Goal: Transaction & Acquisition: Download file/media

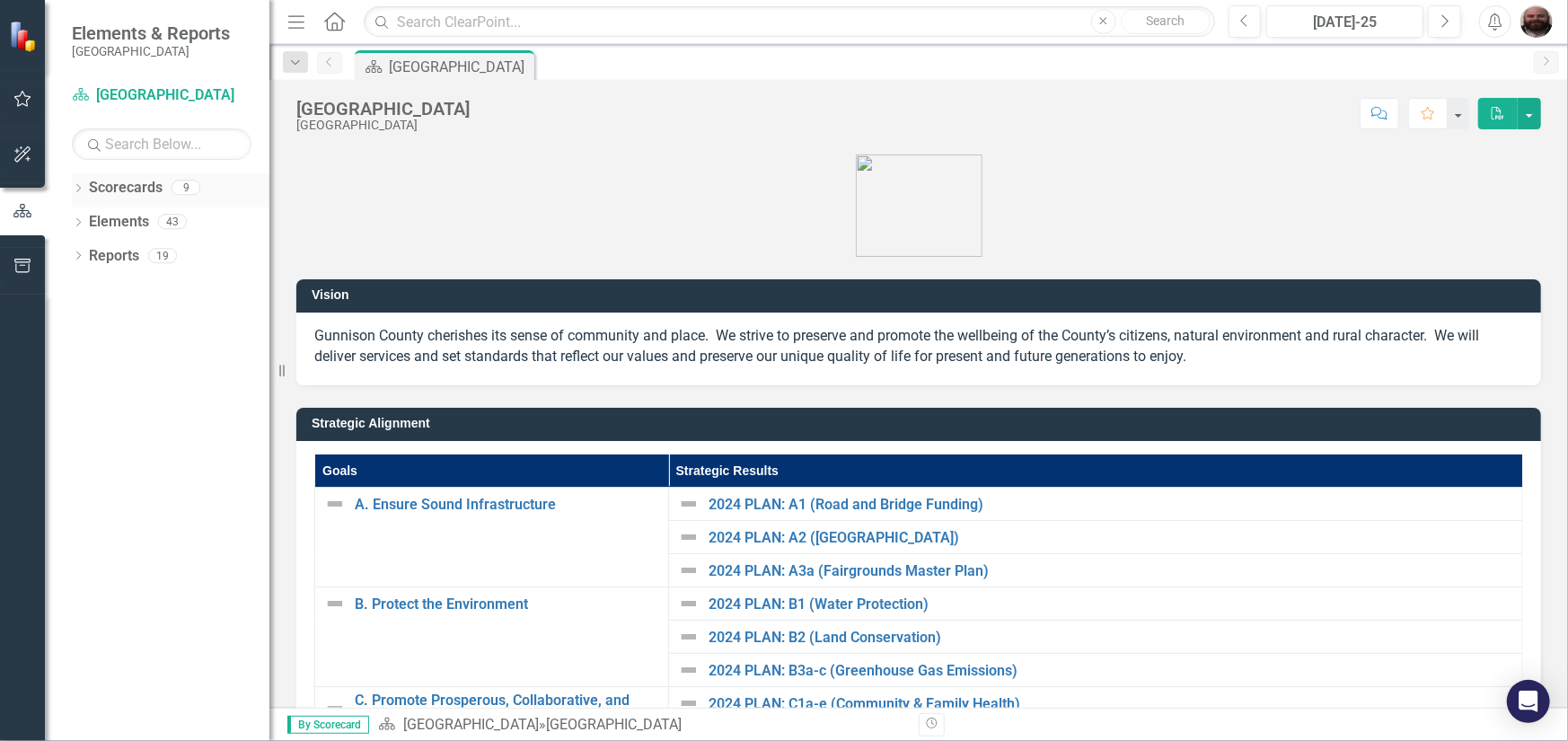
click at [81, 189] on icon "Dropdown" at bounding box center [78, 190] width 13 height 10
click at [75, 189] on icon "Dropdown" at bounding box center [75, 187] width 10 height 13
click at [75, 189] on icon "Dropdown" at bounding box center [78, 190] width 13 height 10
click at [84, 223] on icon "Dropdown" at bounding box center [87, 221] width 14 height 11
click at [115, 250] on div "Dropdown" at bounding box center [108, 256] width 18 height 16
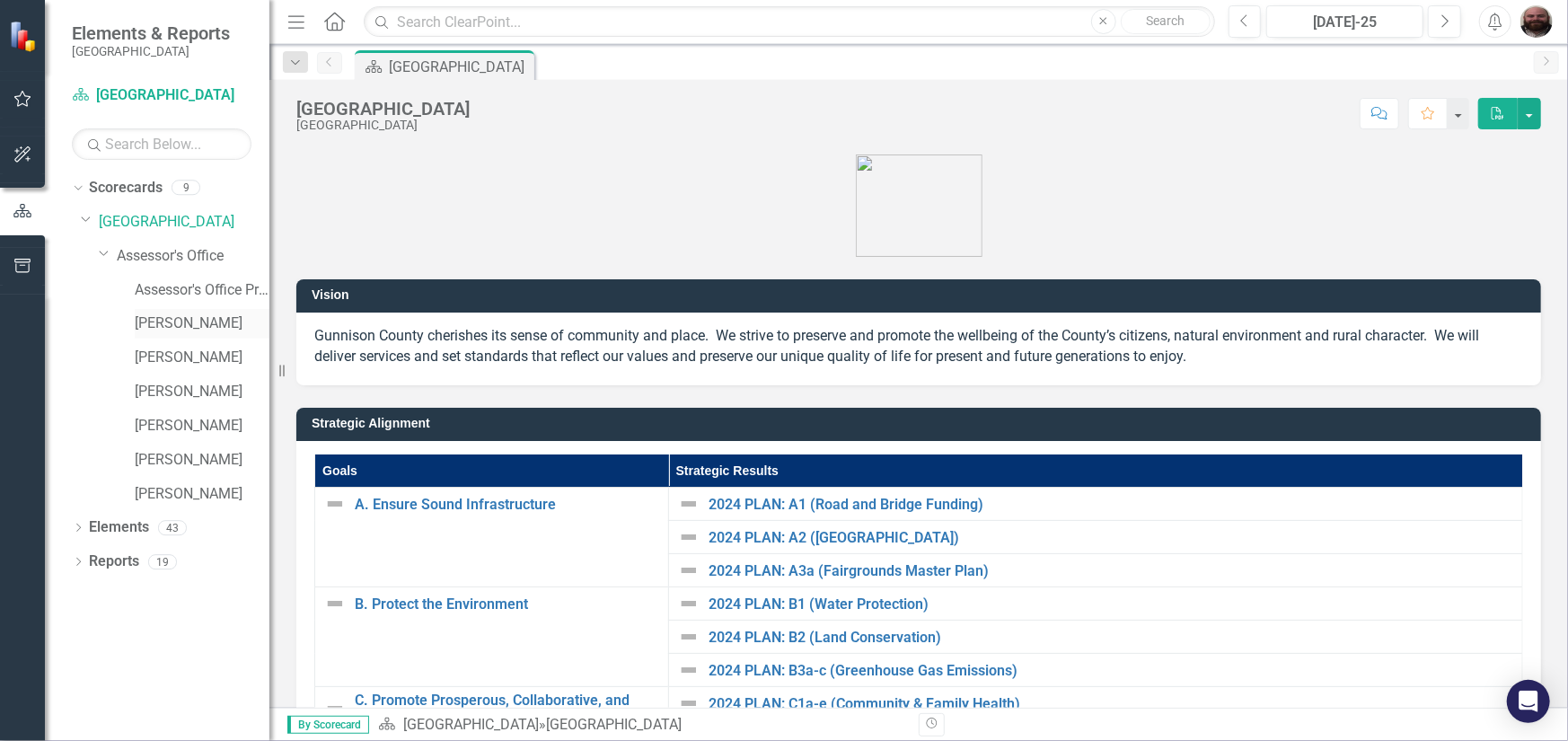
click at [183, 322] on link "[PERSON_NAME]" at bounding box center [202, 324] width 135 height 21
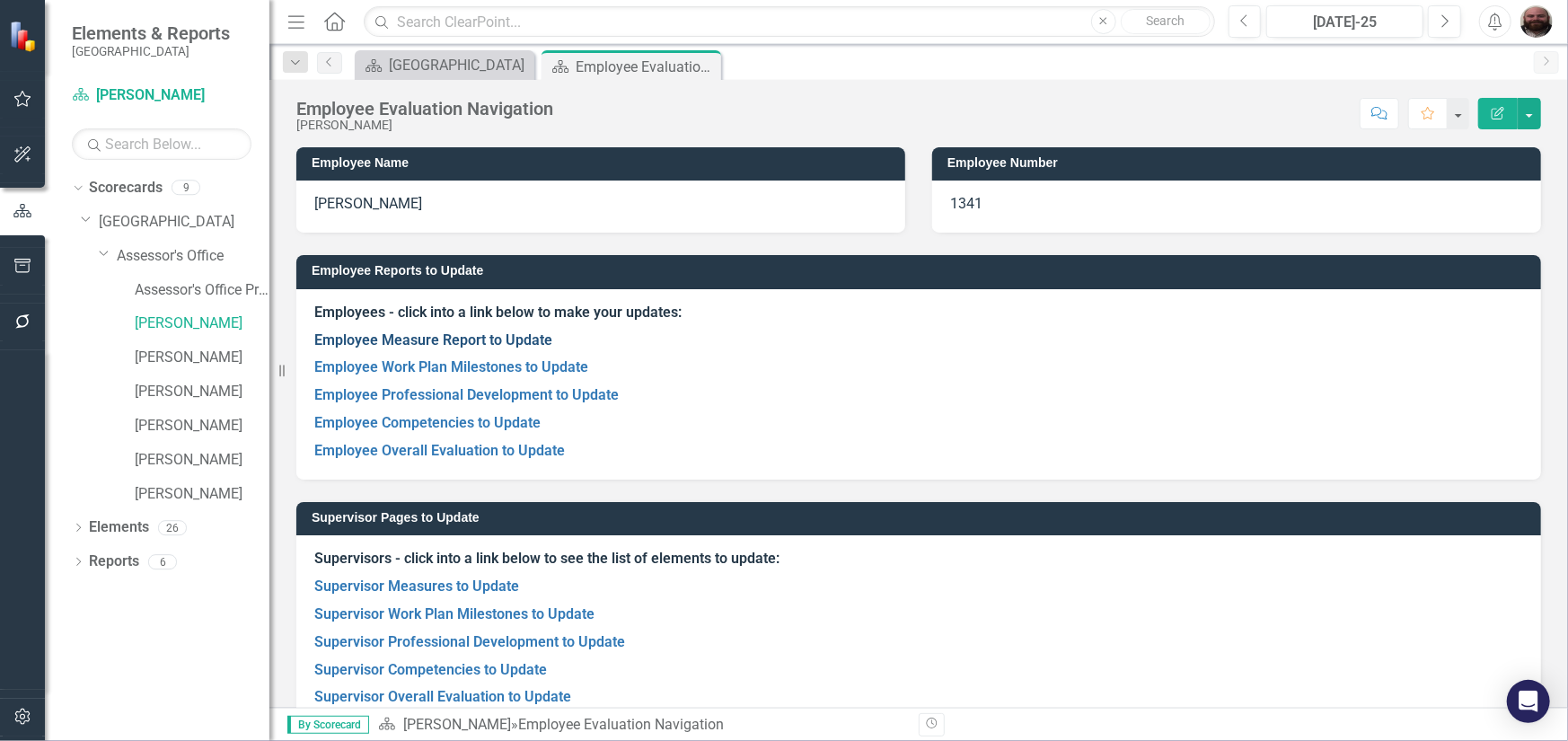
click at [456, 341] on link "Employee Measure Report to Update" at bounding box center [433, 339] width 238 height 17
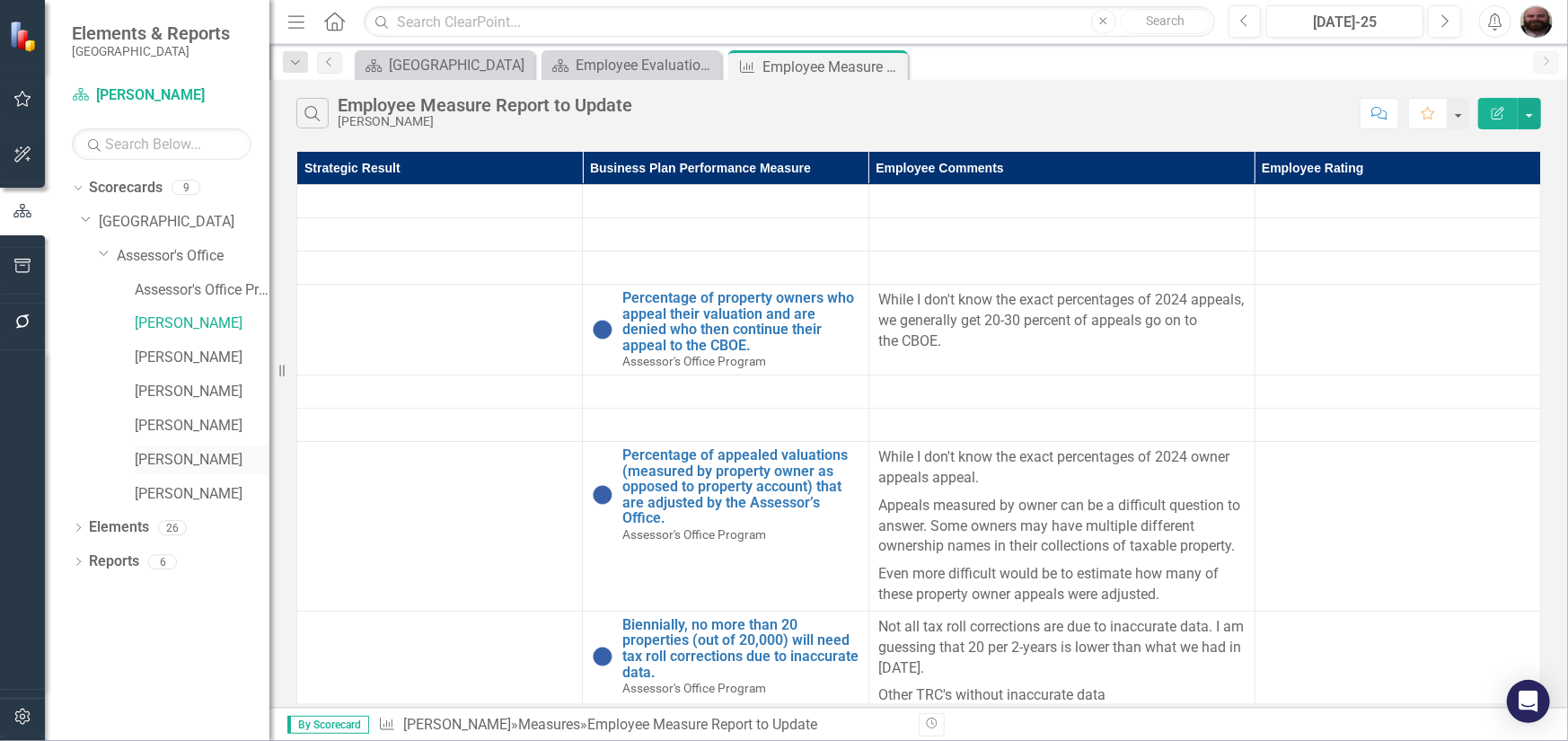
click at [178, 464] on link "[PERSON_NAME]" at bounding box center [202, 459] width 135 height 21
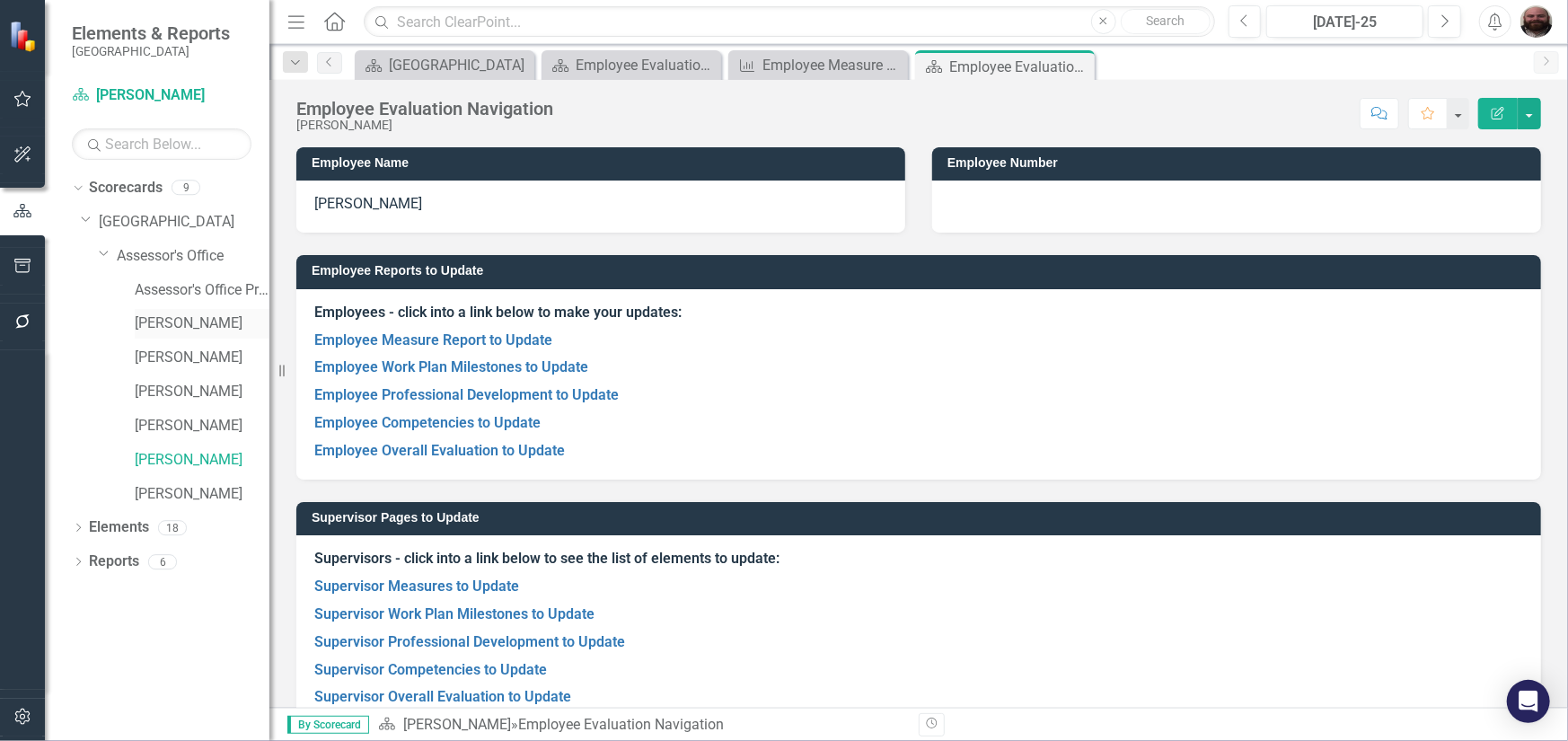
click at [177, 320] on link "[PERSON_NAME]" at bounding box center [202, 324] width 135 height 21
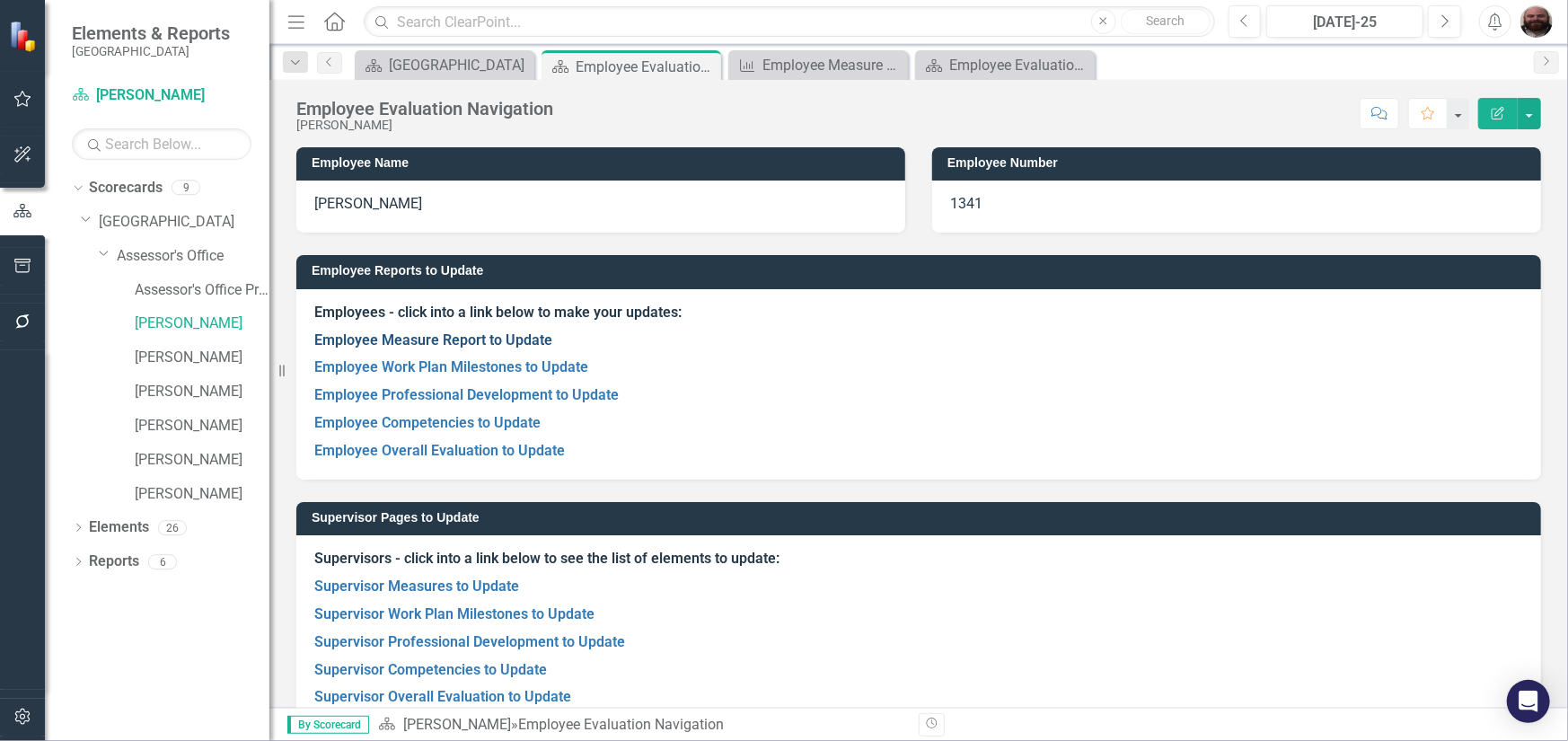
click at [505, 343] on link "Employee Measure Report to Update" at bounding box center [433, 339] width 238 height 17
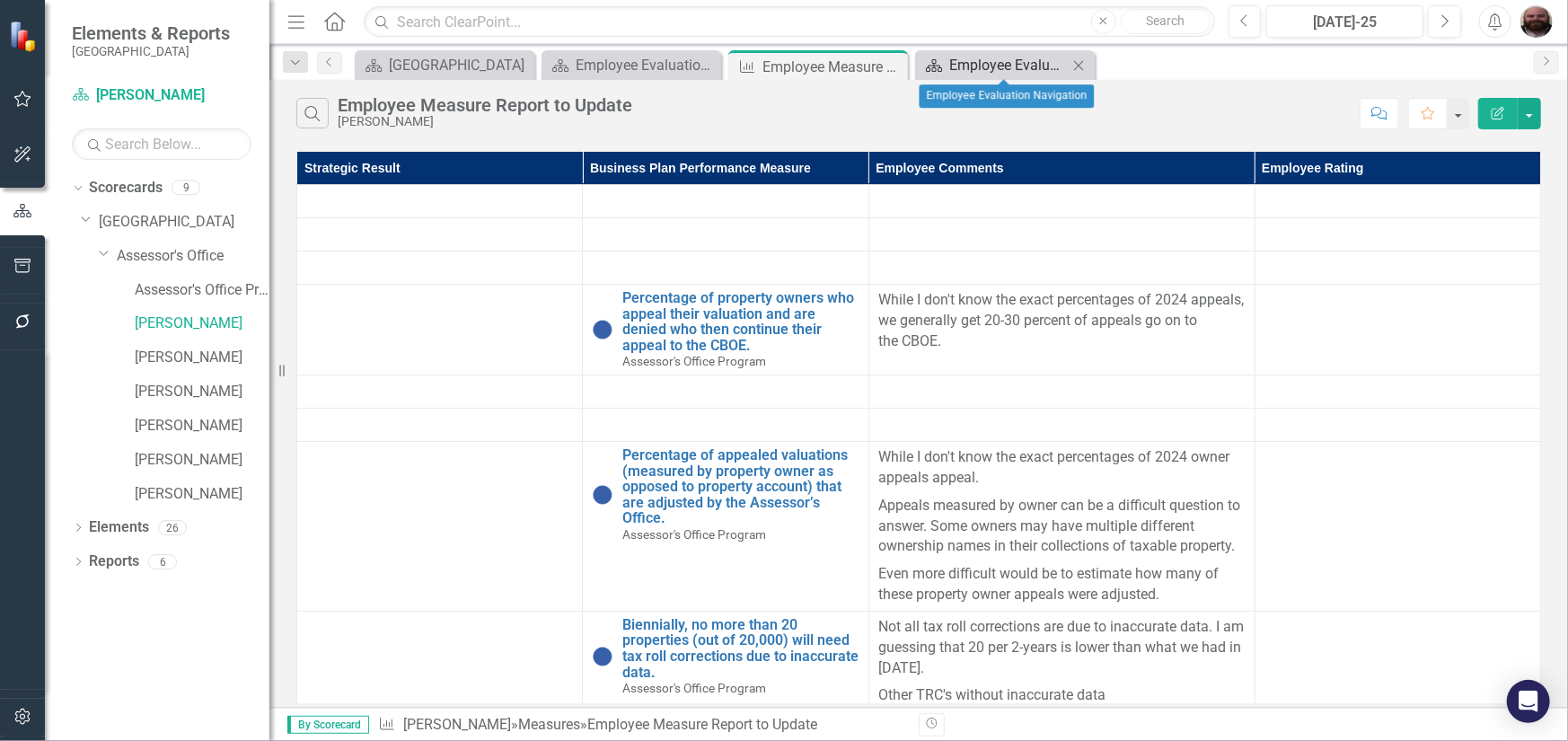
click at [976, 59] on div "Employee Evaluation Navigation" at bounding box center [1008, 65] width 118 height 22
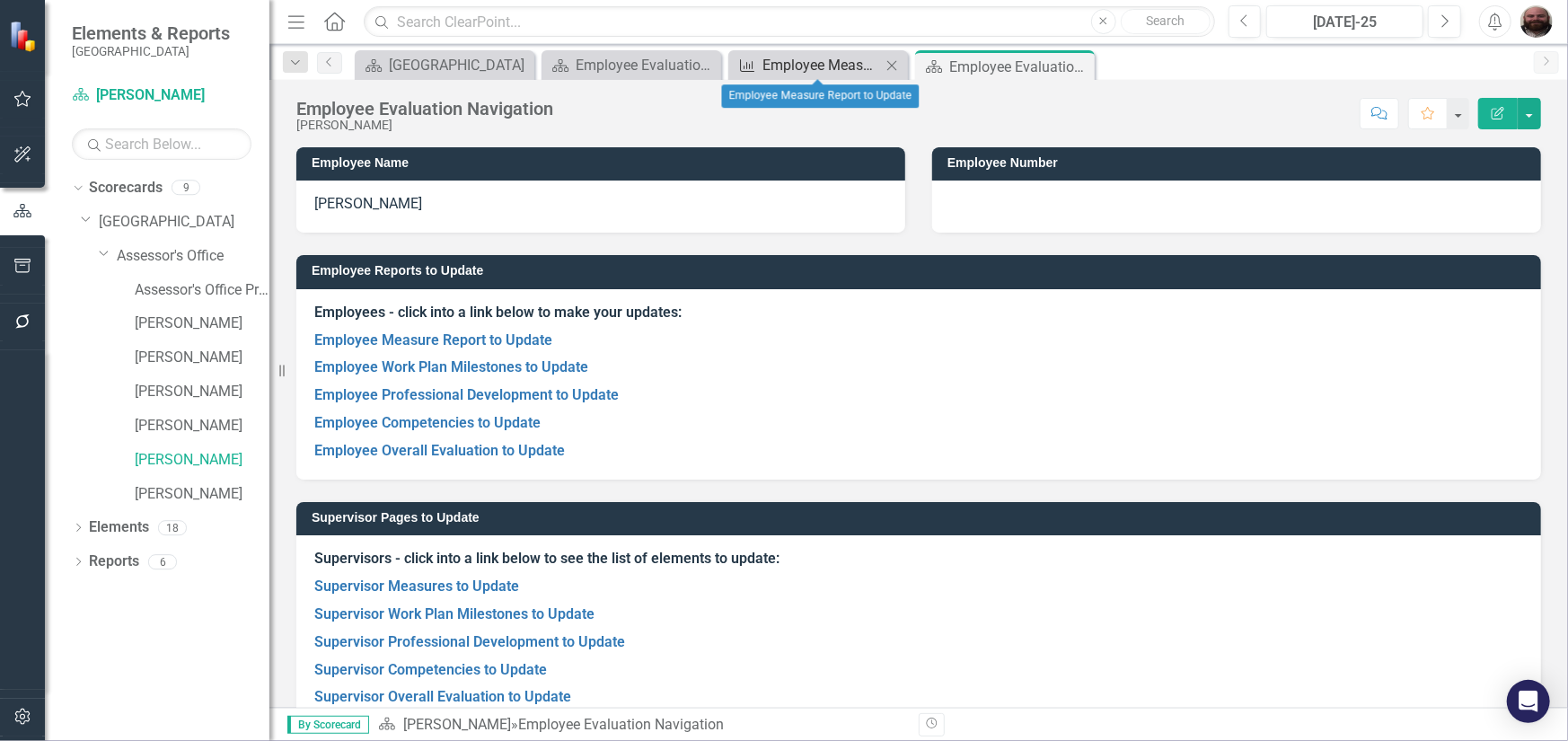
click at [834, 64] on div "Employee Measure Report to Update" at bounding box center [821, 65] width 118 height 22
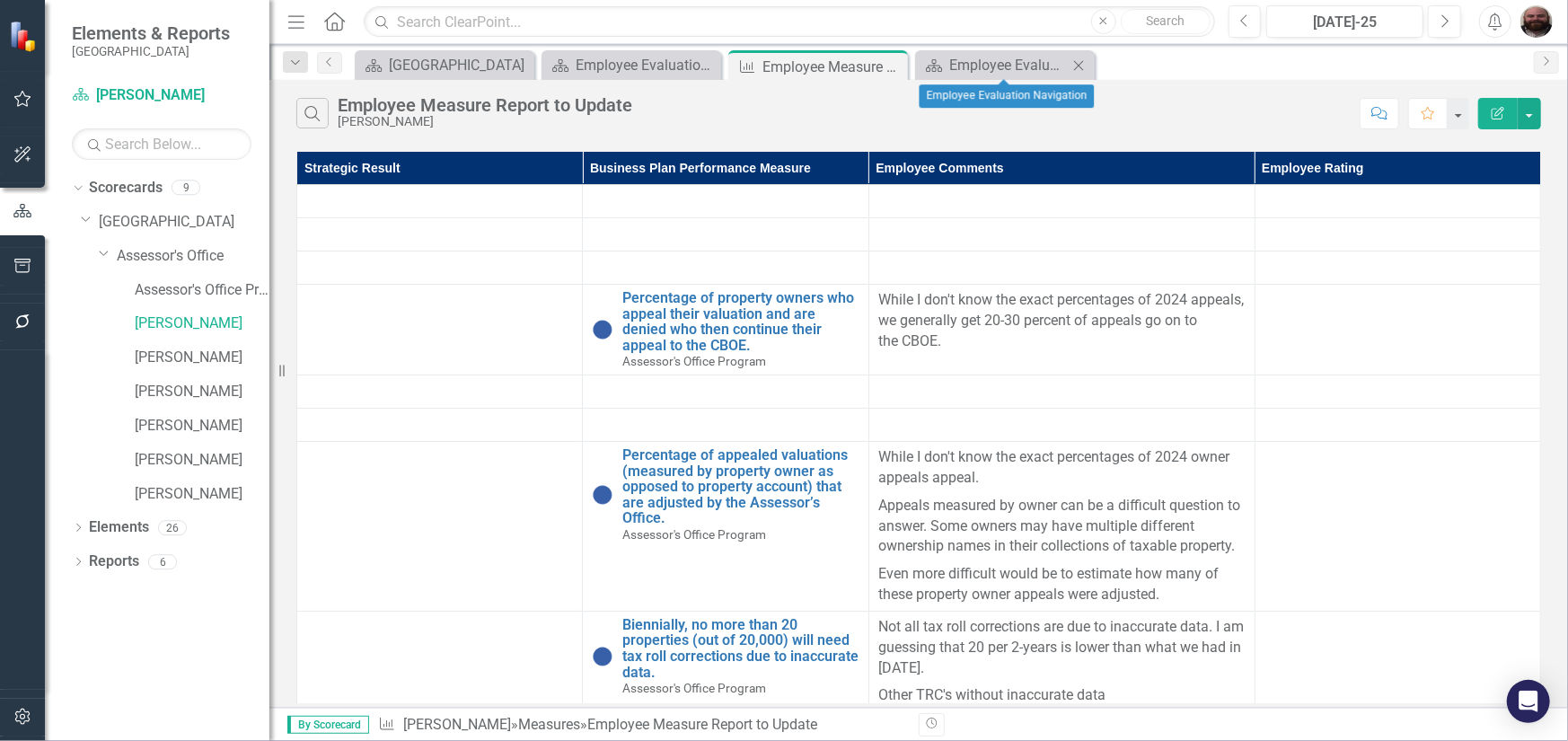
click at [1085, 68] on icon "Close" at bounding box center [1079, 66] width 18 height 15
click at [1535, 121] on button "button" at bounding box center [1529, 114] width 23 height 31
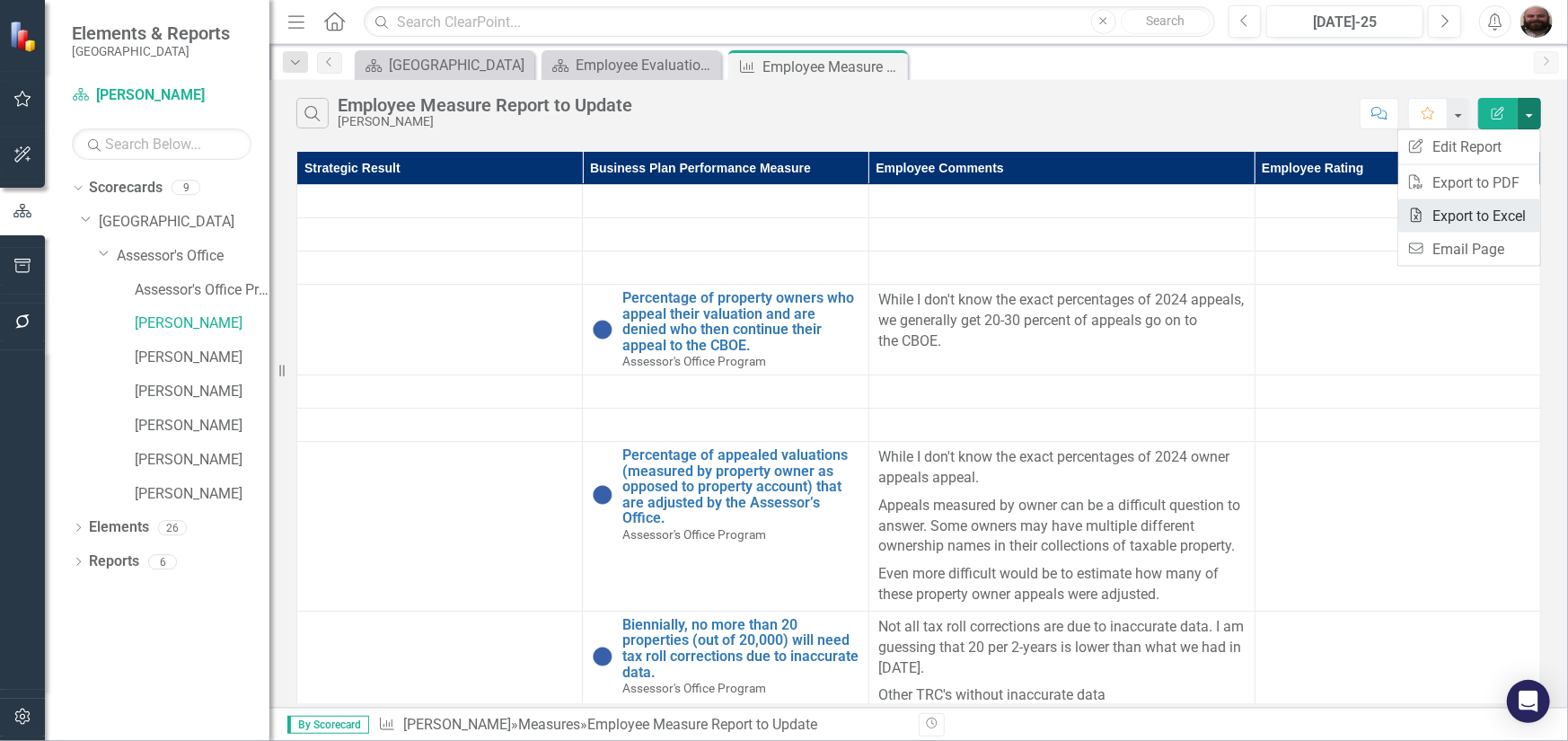
click at [1482, 223] on link "Excel Export to Excel" at bounding box center [1469, 216] width 142 height 33
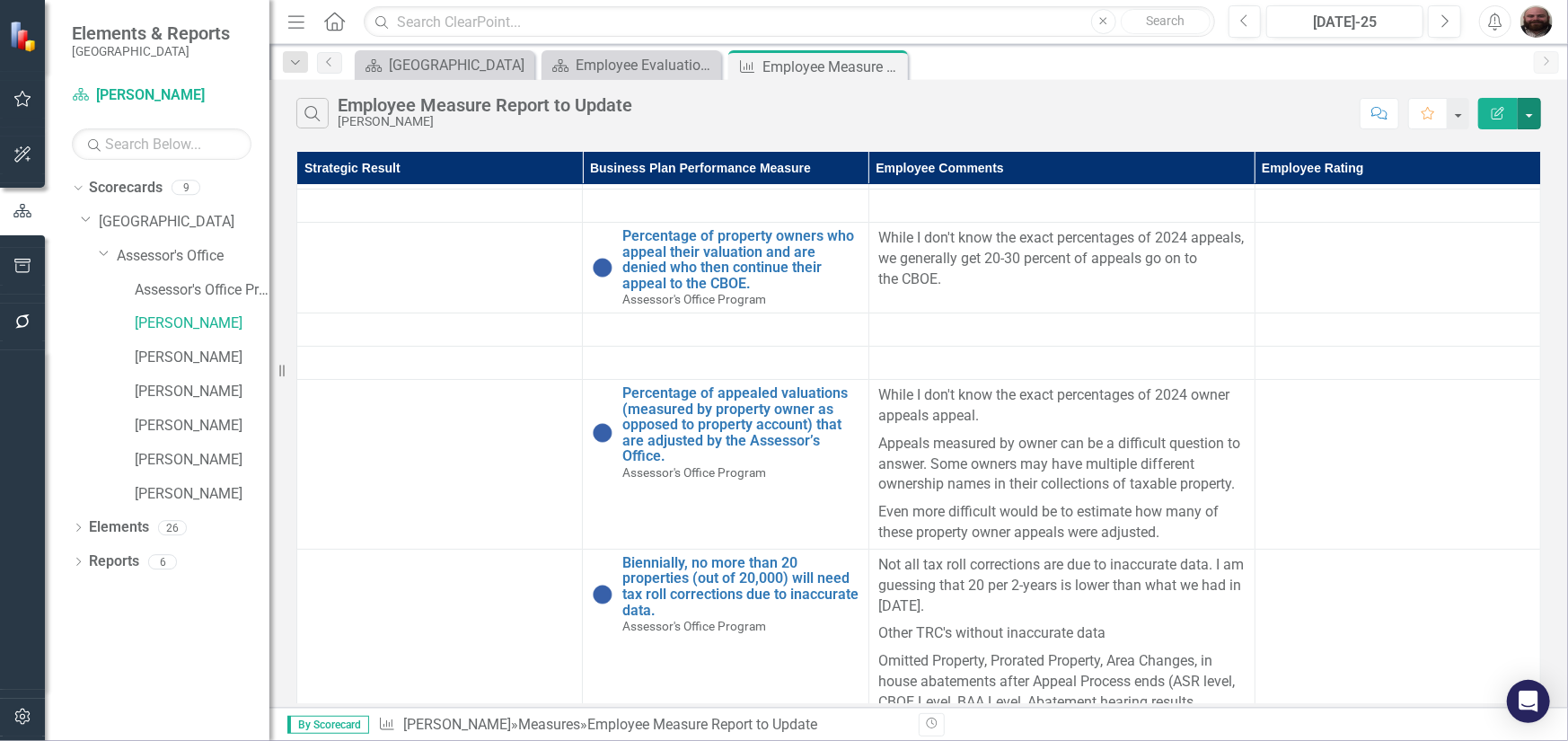
scroll to position [90, 0]
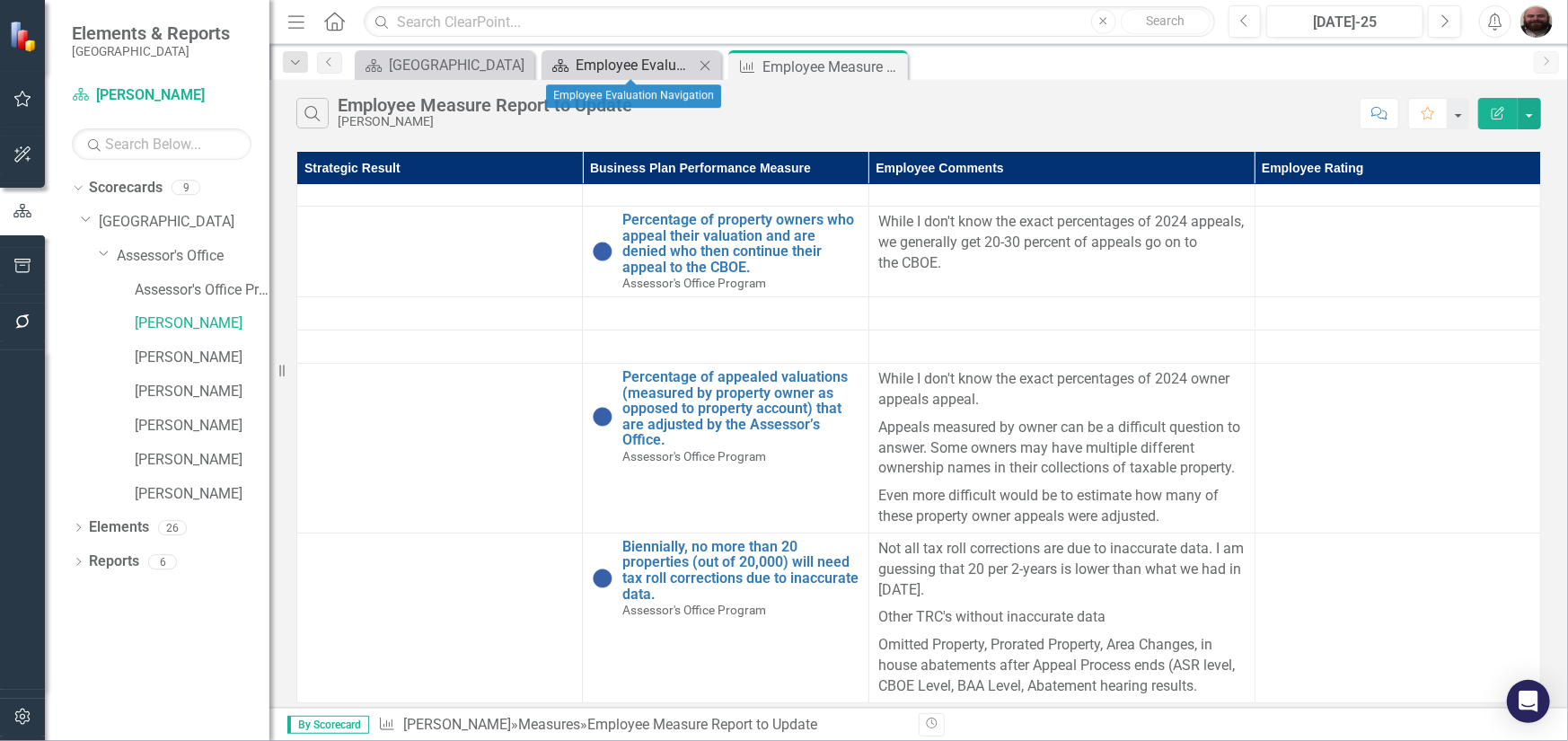
click at [576, 72] on div "Employee Evaluation Navigation" at bounding box center [635, 65] width 118 height 22
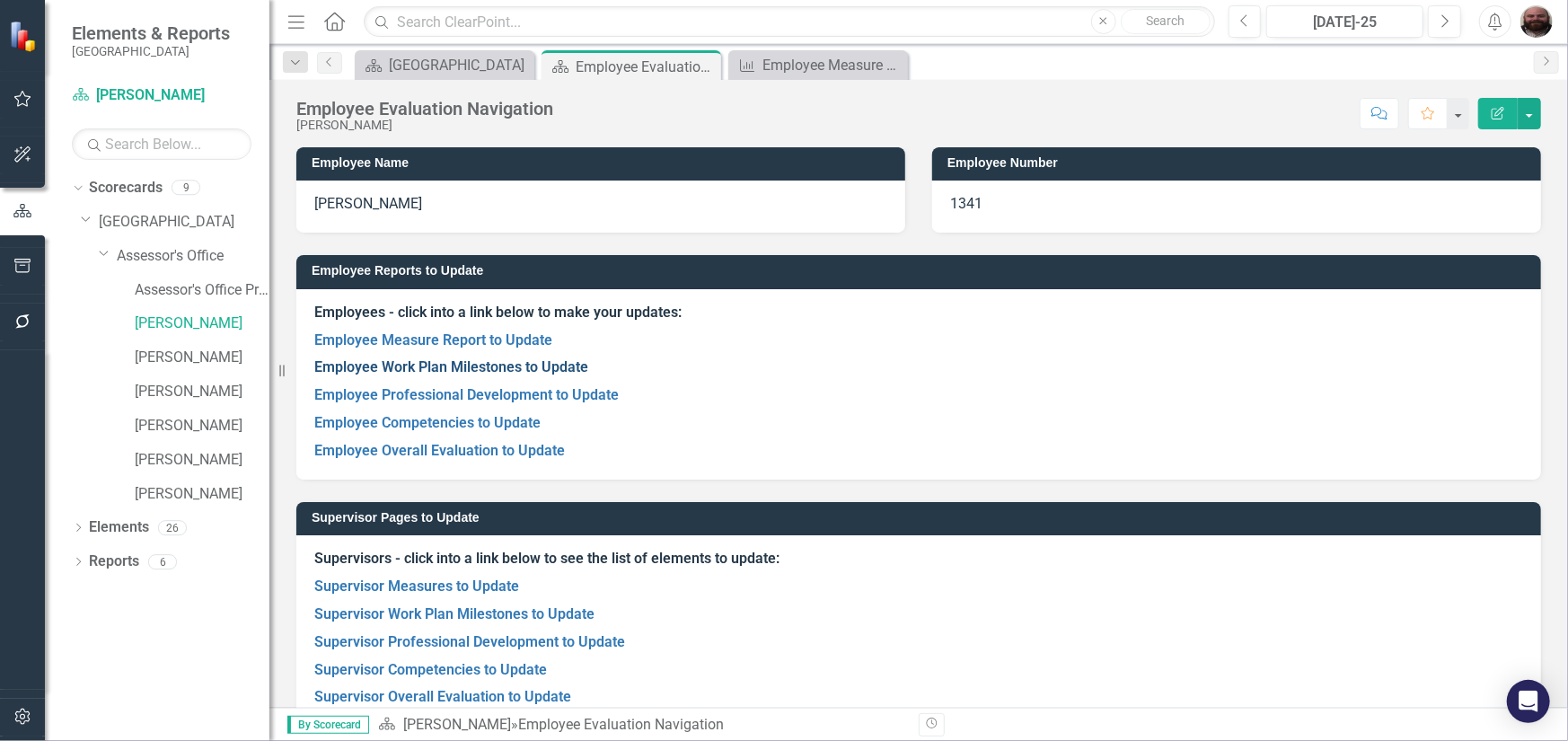
click at [457, 373] on link "Employee Work Plan Milestones to Update" at bounding box center [451, 367] width 274 height 17
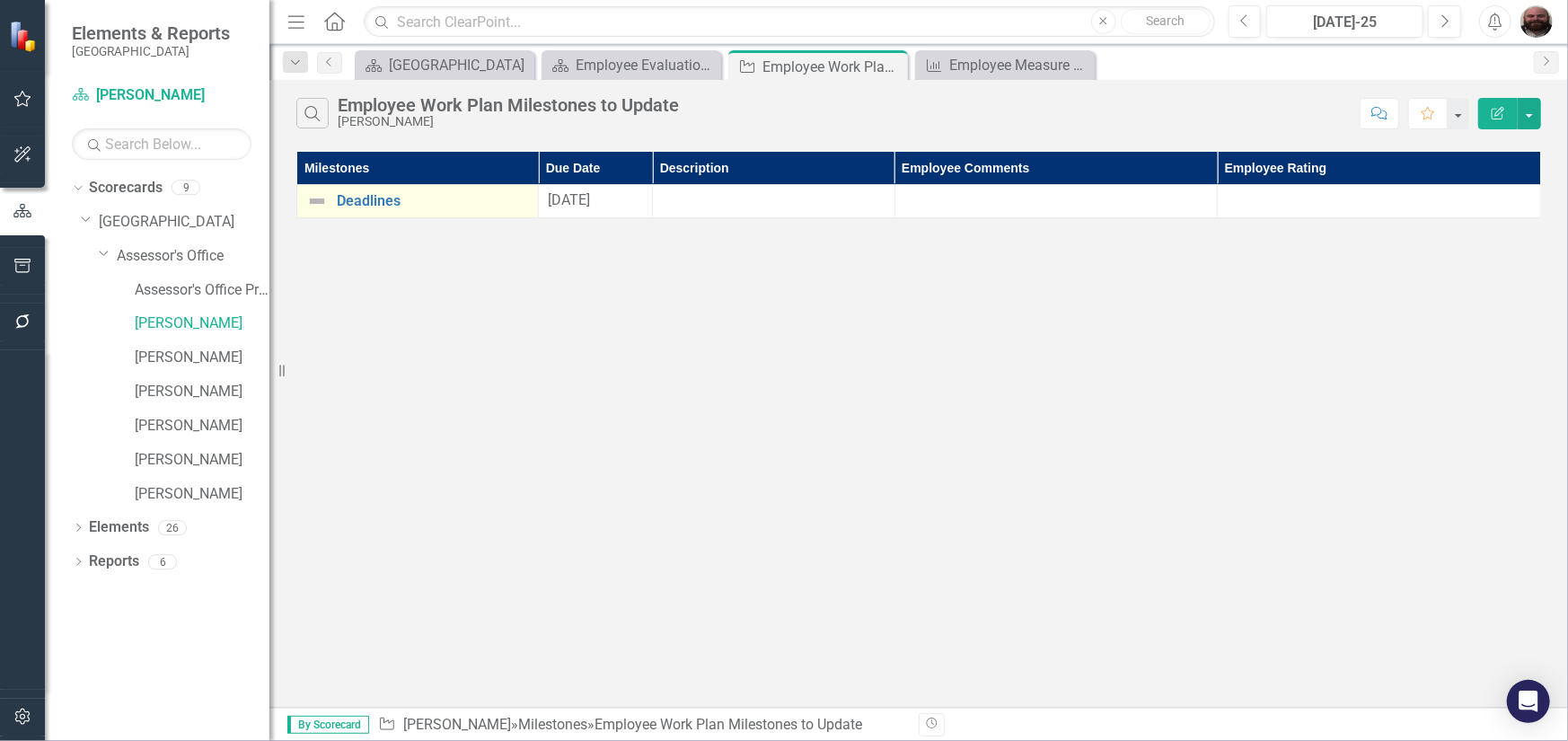
click at [312, 195] on img at bounding box center [317, 201] width 21 height 21
click at [312, 196] on img at bounding box center [317, 201] width 21 height 21
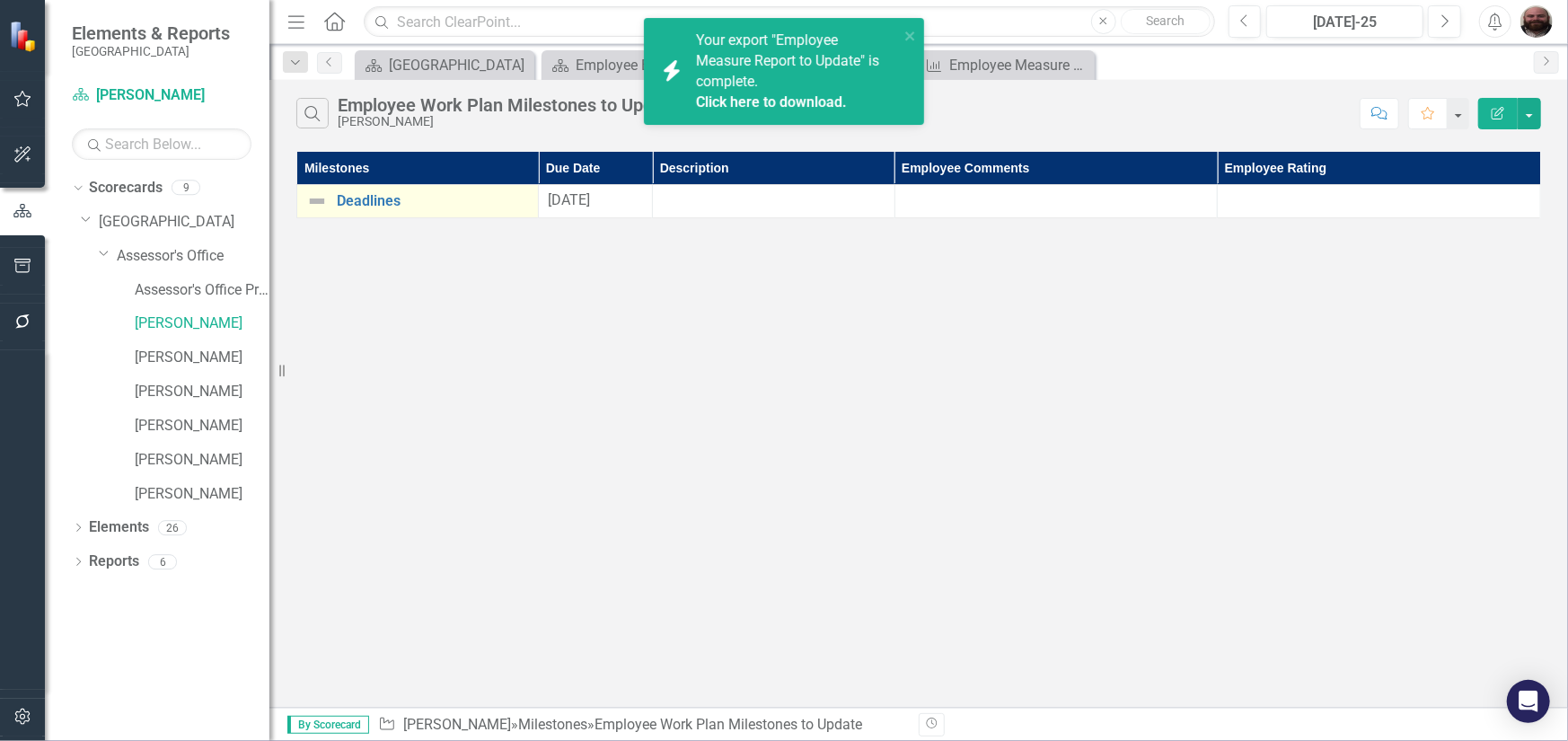
click at [315, 203] on img at bounding box center [317, 201] width 21 height 21
click at [590, 336] on div "Search Employee Work Plan Milestones to Update [PERSON_NAME] Comment Favorite E…" at bounding box center [919, 393] width 1299 height 627
click at [788, 94] on link "Click here to download." at bounding box center [772, 102] width 150 height 17
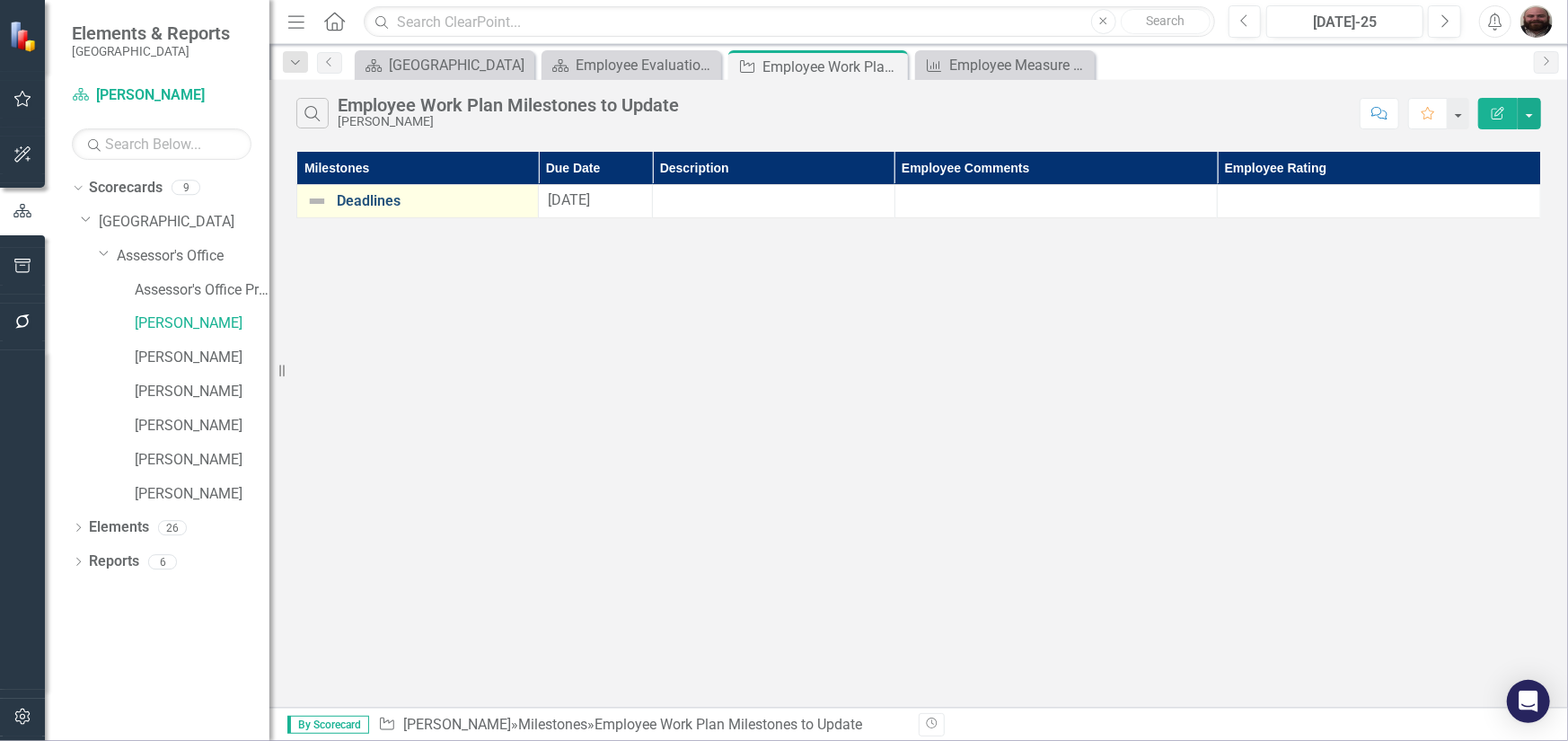
click at [371, 195] on link "Deadlines" at bounding box center [433, 201] width 193 height 17
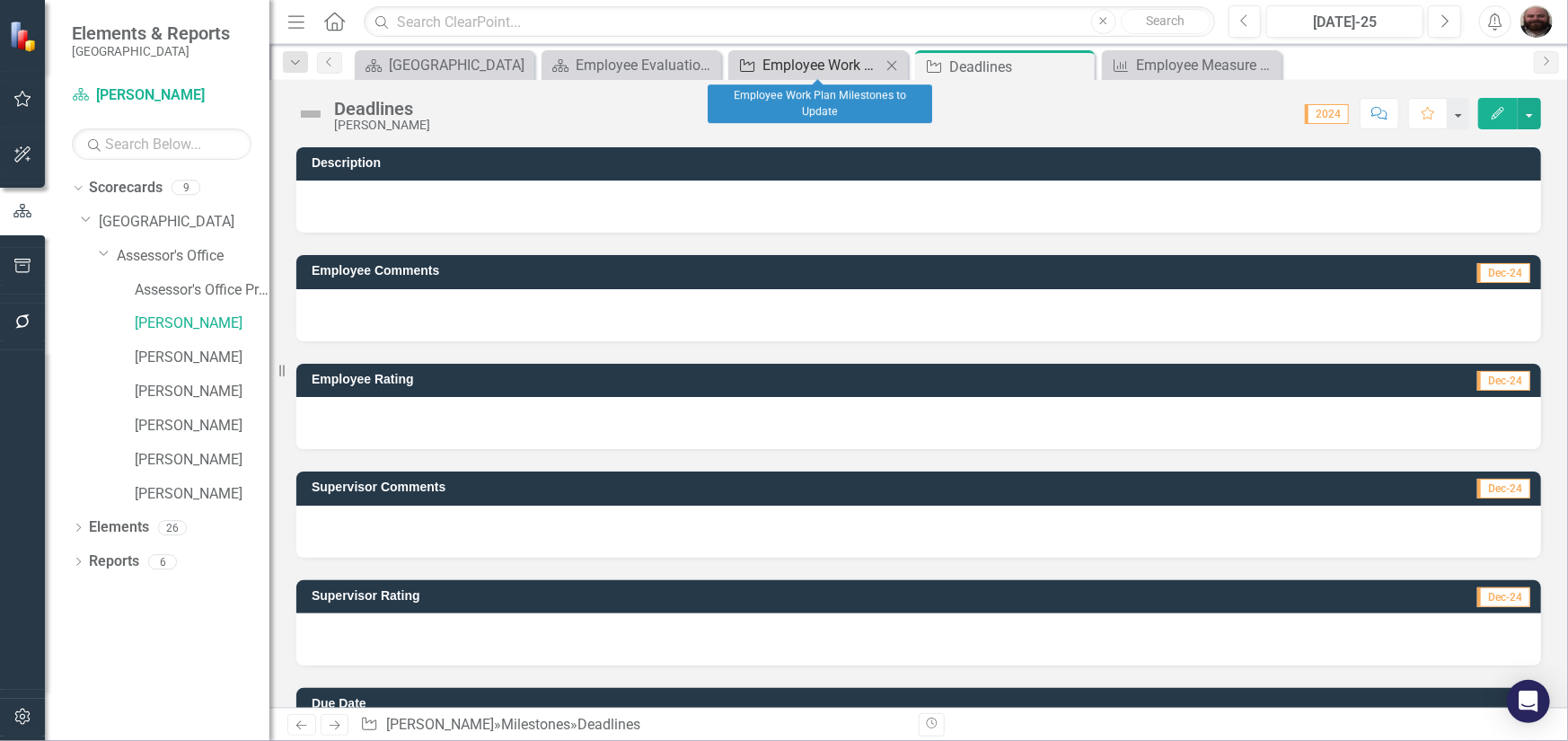
click at [769, 67] on div "Employee Work Plan Milestones to Update" at bounding box center [821, 65] width 118 height 22
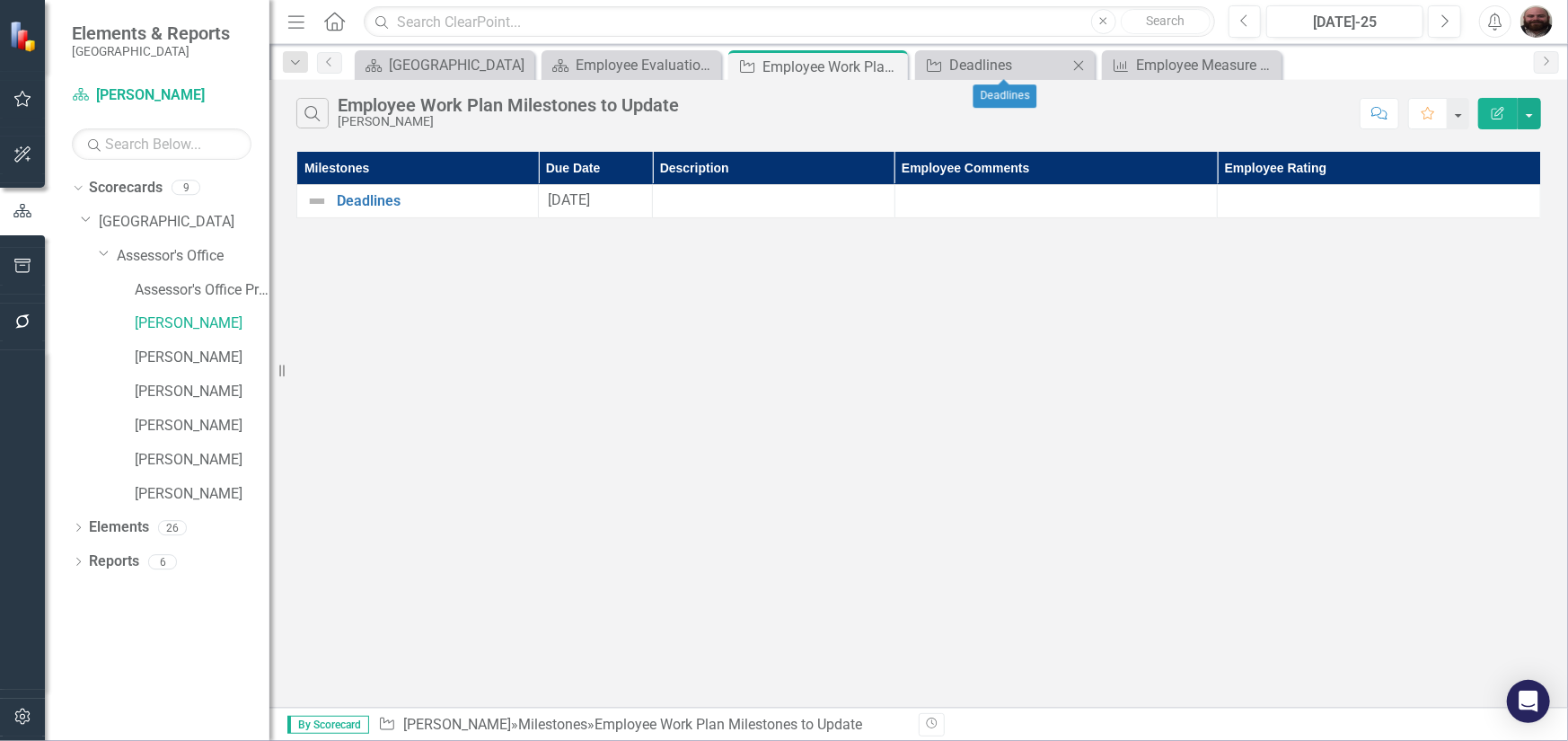
click at [1084, 64] on icon "Close" at bounding box center [1079, 66] width 18 height 15
click at [615, 60] on div "Employee Evaluation Navigation" at bounding box center [635, 65] width 118 height 22
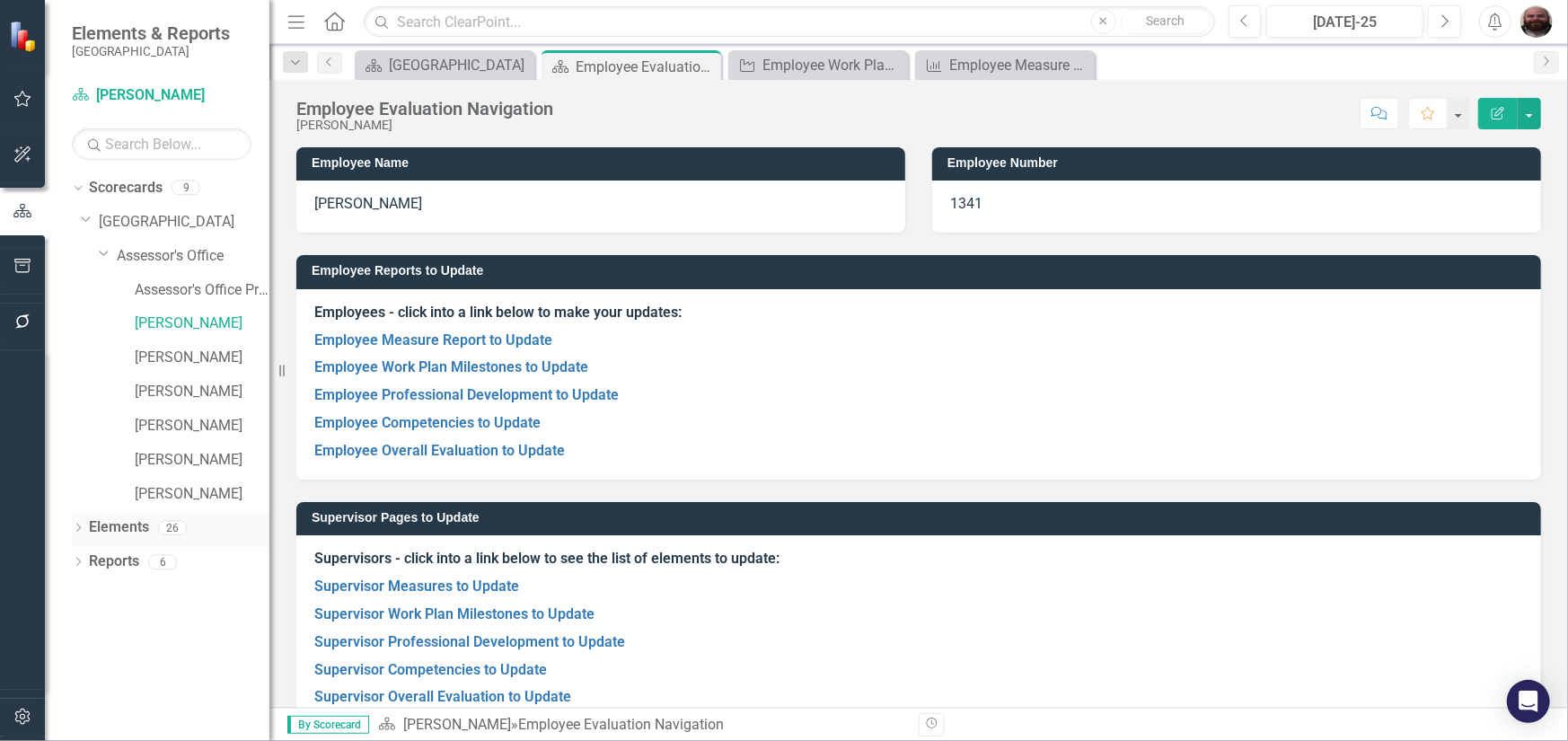
click at [83, 532] on icon "Dropdown" at bounding box center [78, 529] width 13 height 10
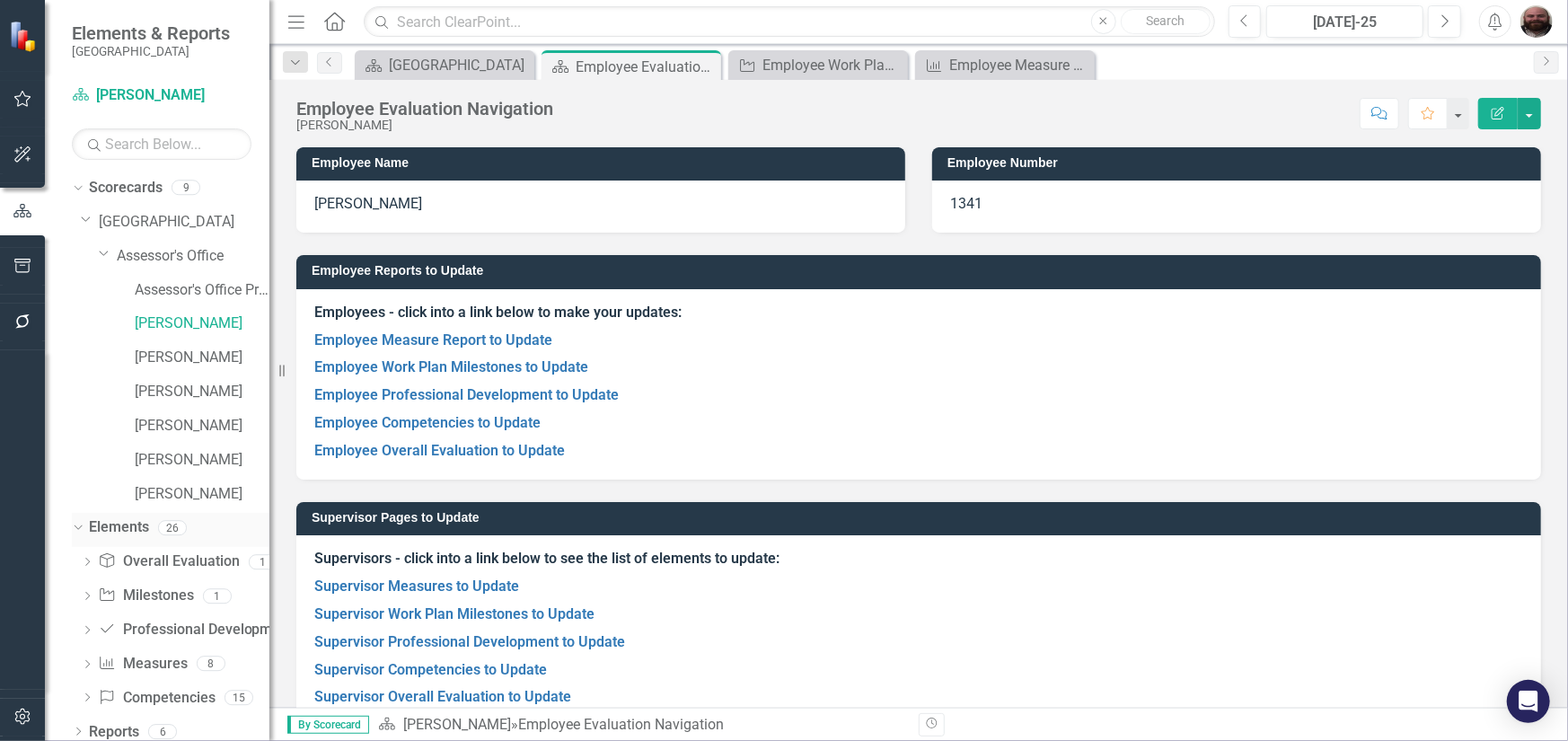
click at [79, 528] on icon at bounding box center [77, 527] width 8 height 5
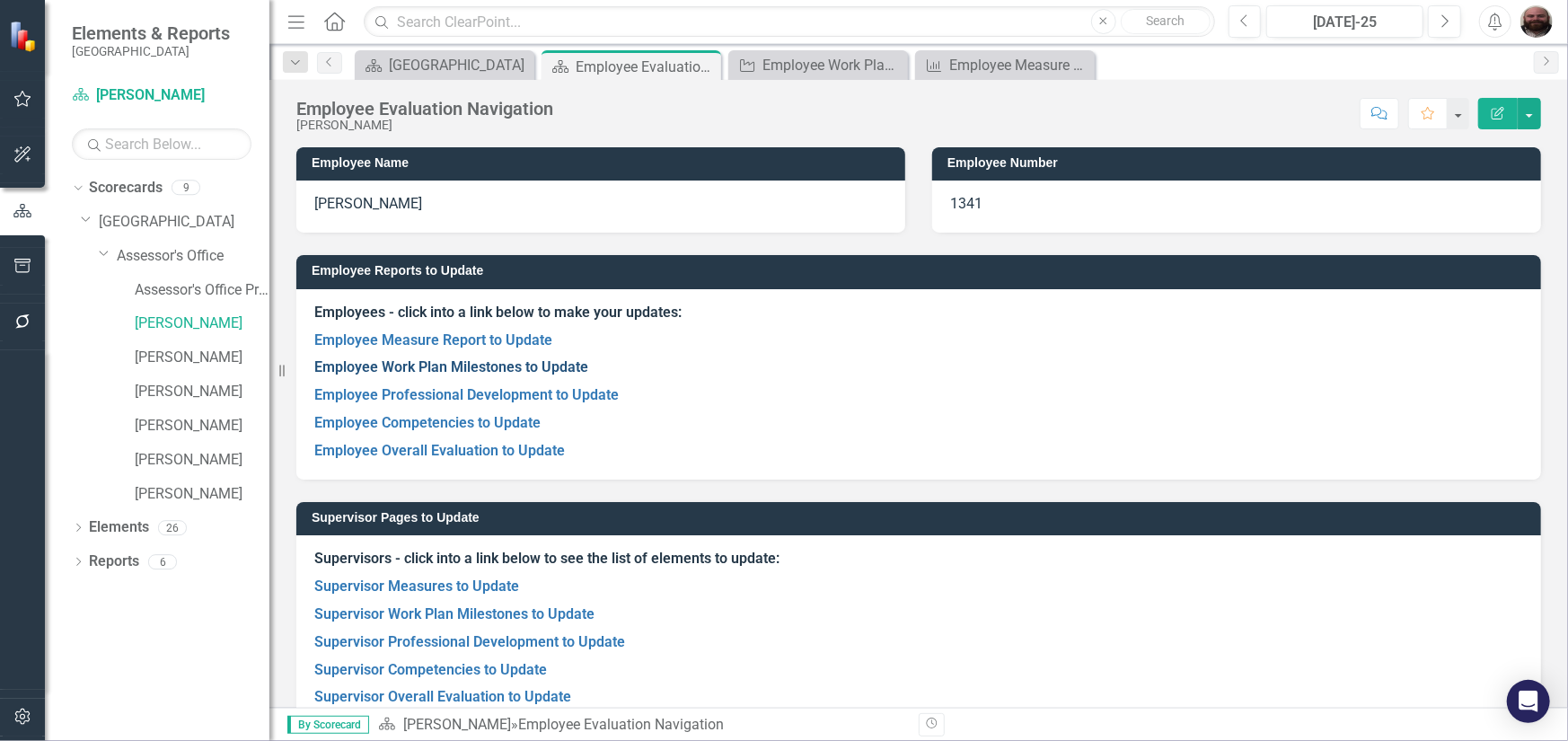
click at [468, 365] on link "Employee Work Plan Milestones to Update" at bounding box center [451, 367] width 274 height 17
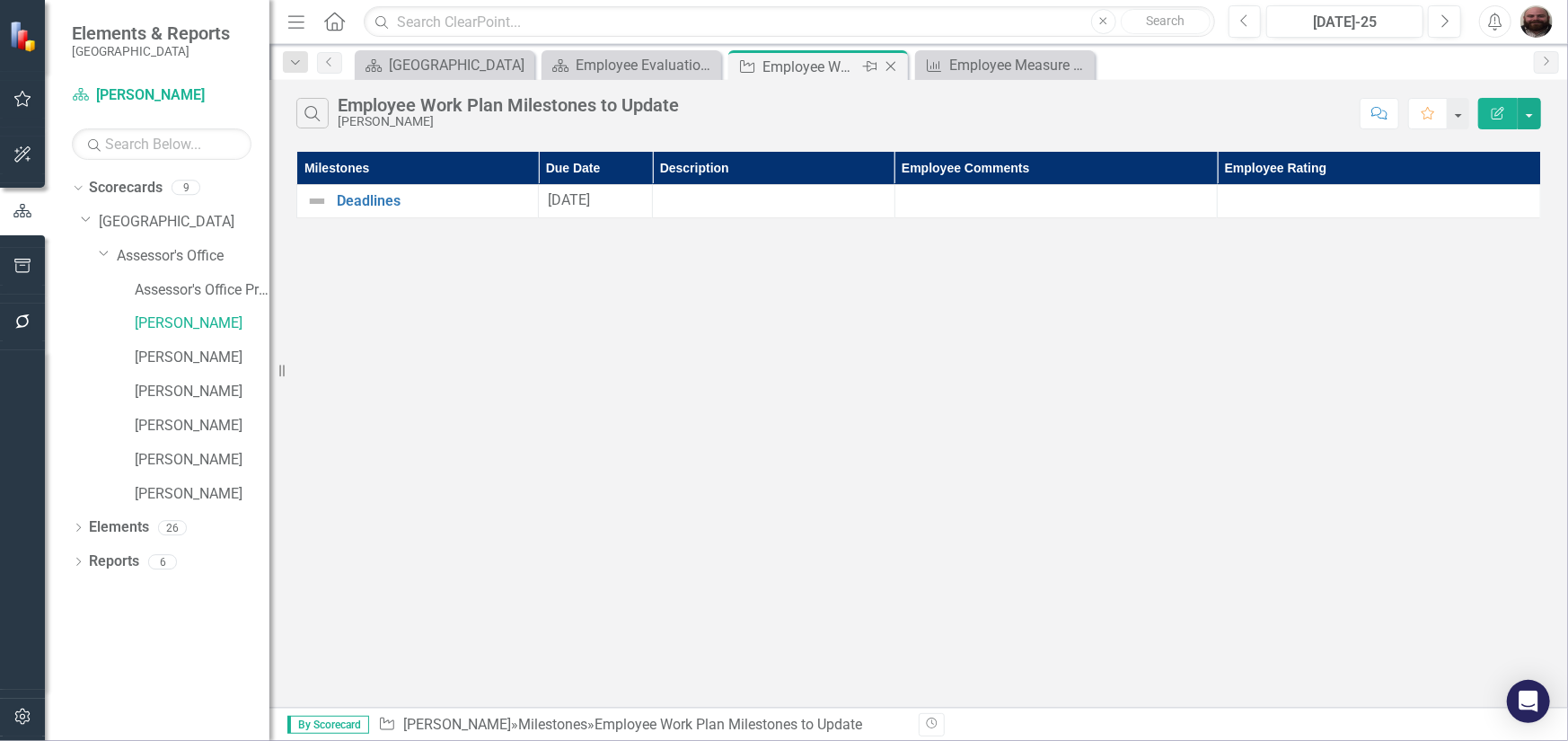
click at [892, 72] on icon "Close" at bounding box center [891, 67] width 18 height 15
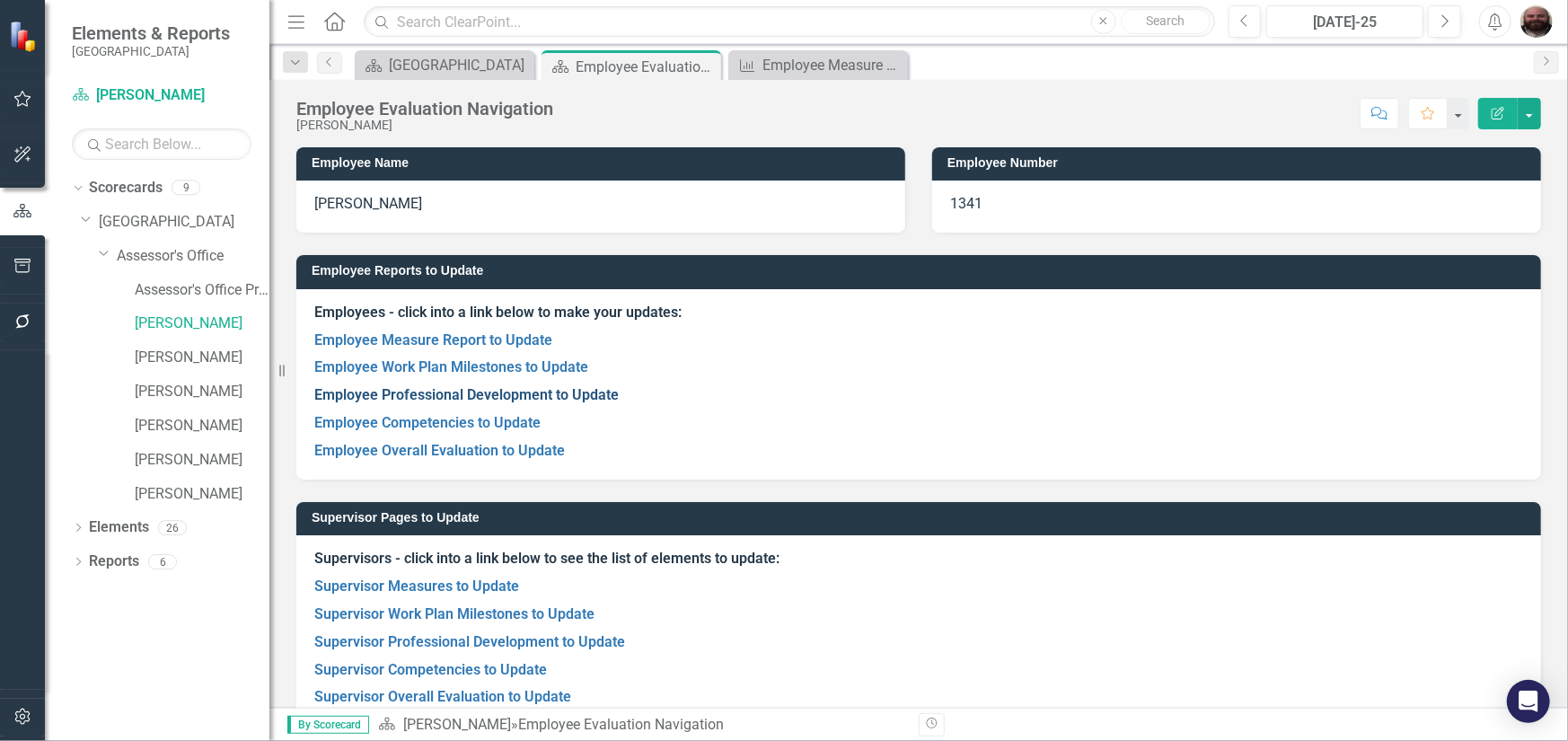
click at [413, 397] on link "Employee Professional Development to Update" at bounding box center [467, 394] width 305 height 17
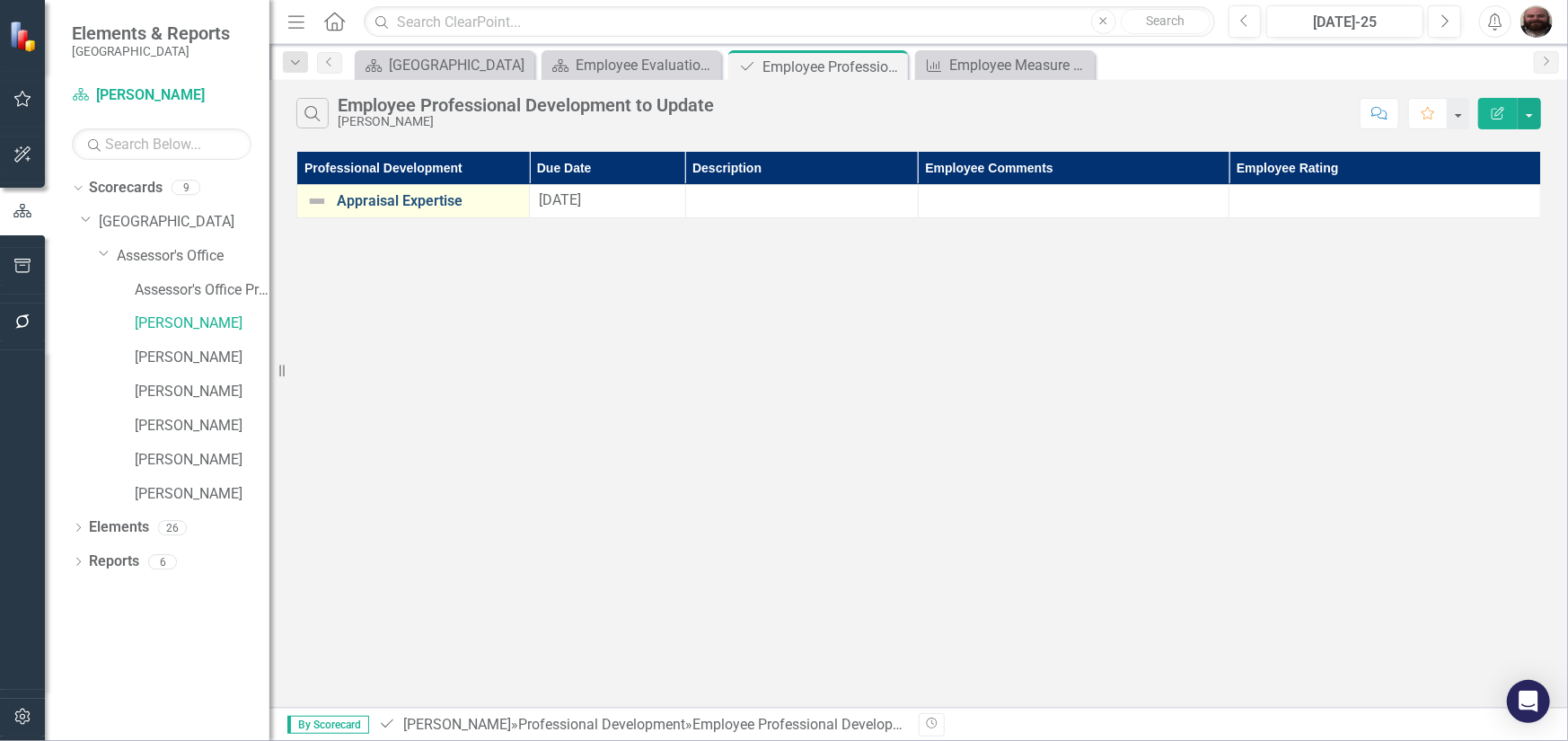
click at [409, 202] on link "Appraisal Expertise" at bounding box center [428, 201] width 183 height 17
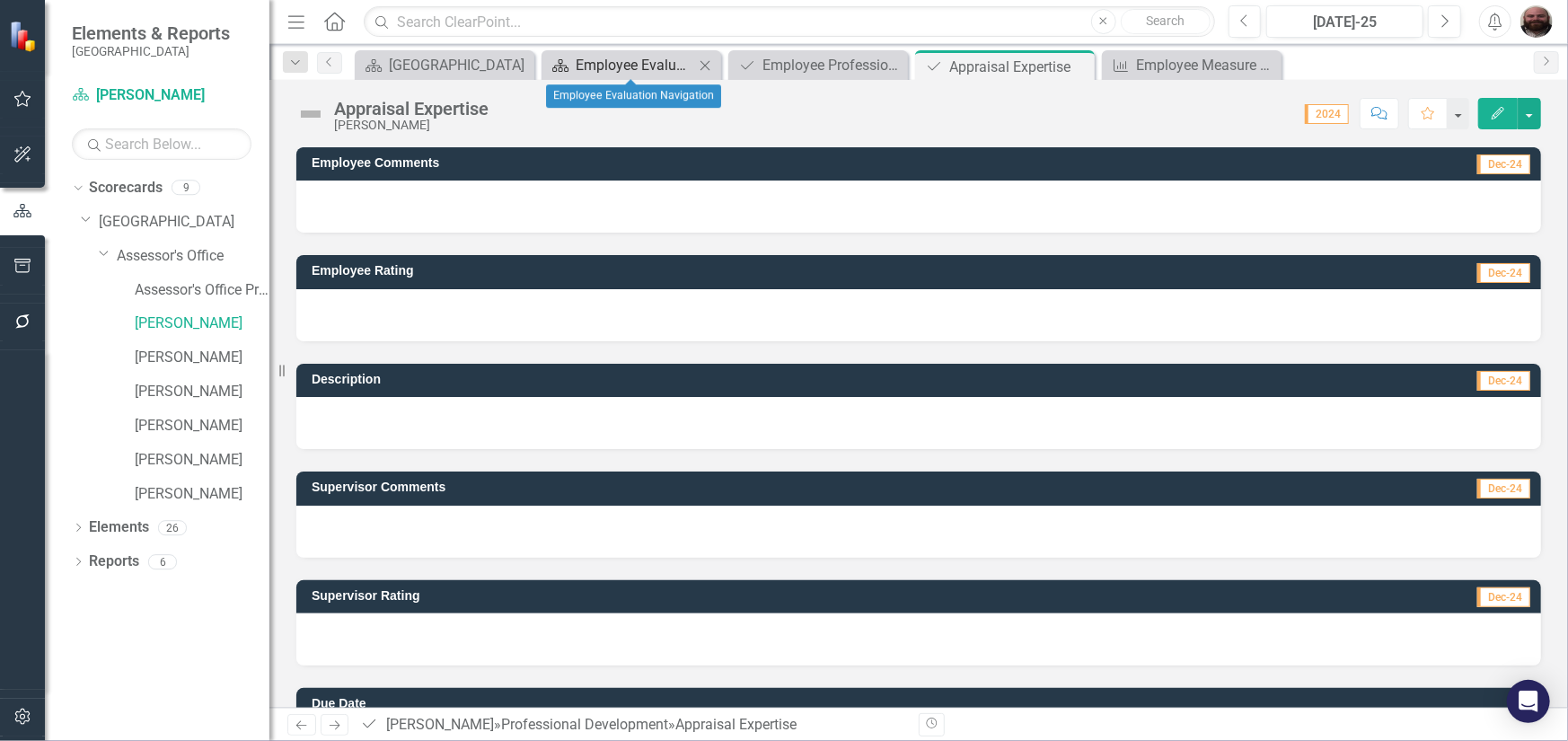
click at [655, 64] on div "Employee Evaluation Navigation" at bounding box center [635, 65] width 118 height 22
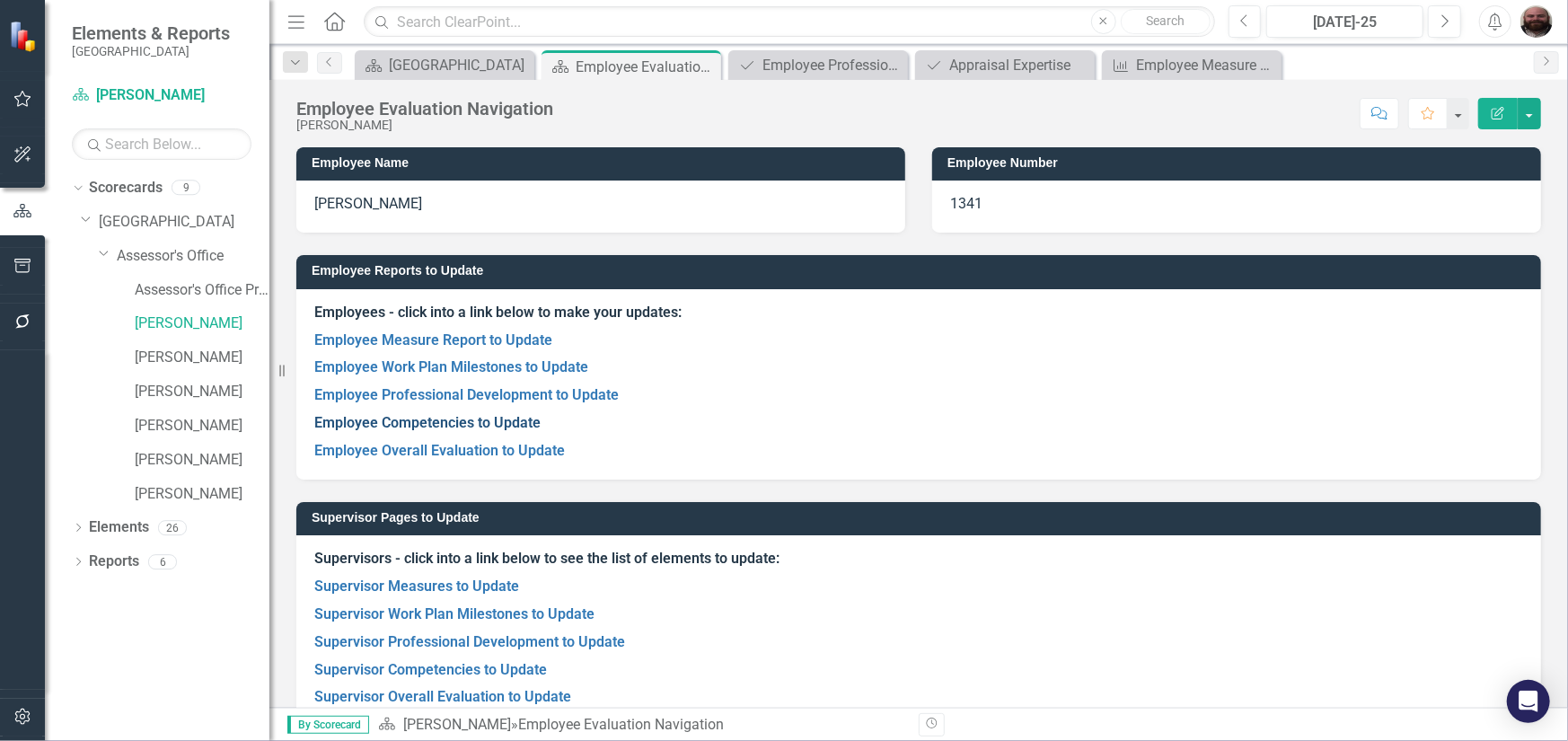
click at [449, 418] on link "Employee Competencies to Update" at bounding box center [428, 422] width 227 height 17
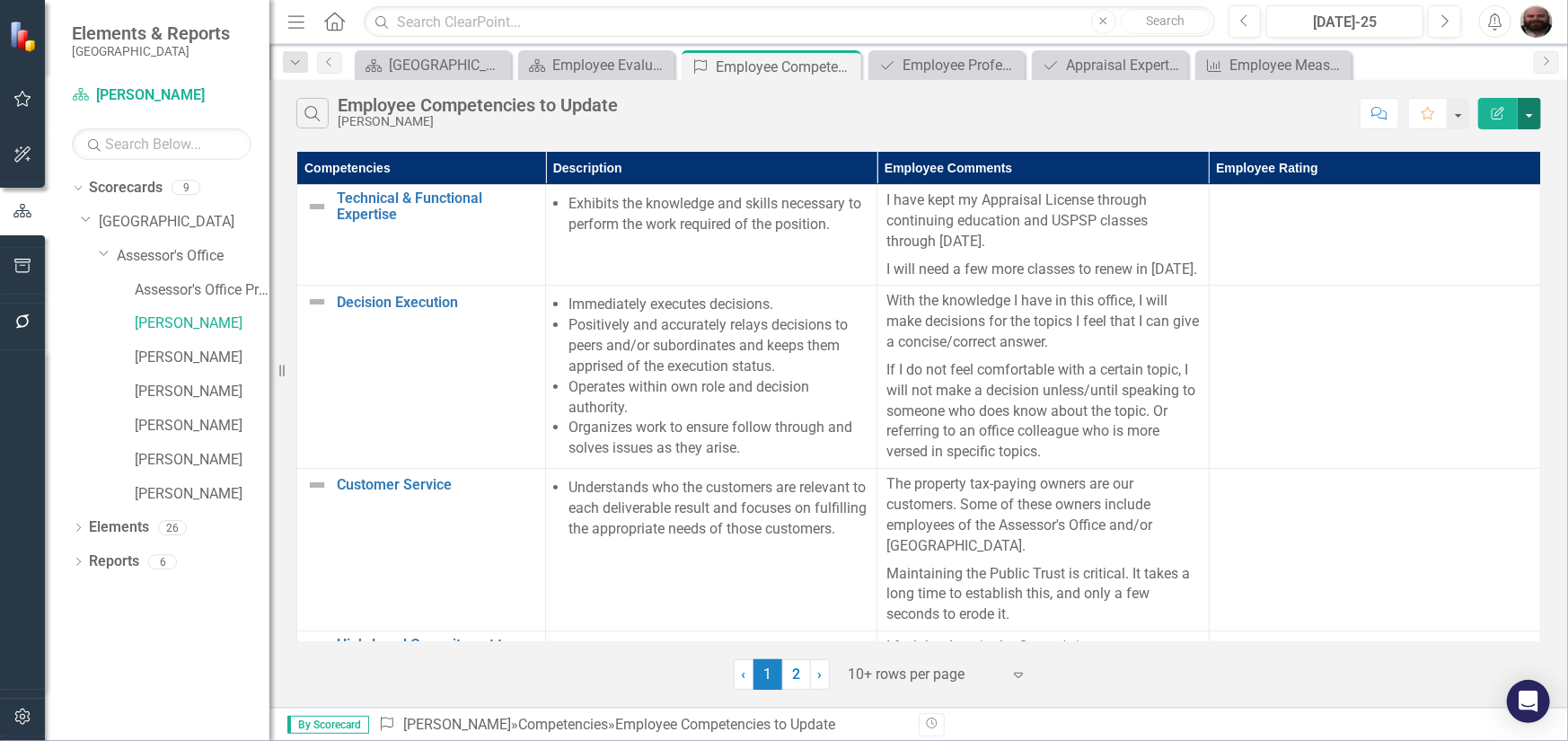
click at [1527, 112] on button "button" at bounding box center [1529, 114] width 23 height 31
click at [1478, 216] on link "Excel Export to Excel" at bounding box center [1469, 216] width 142 height 33
click at [578, 76] on div "Scorecard Employee Evaluation Navigation Close" at bounding box center [596, 65] width 156 height 29
click at [590, 70] on div "Employee Evaluation Navigation" at bounding box center [600, 65] width 95 height 22
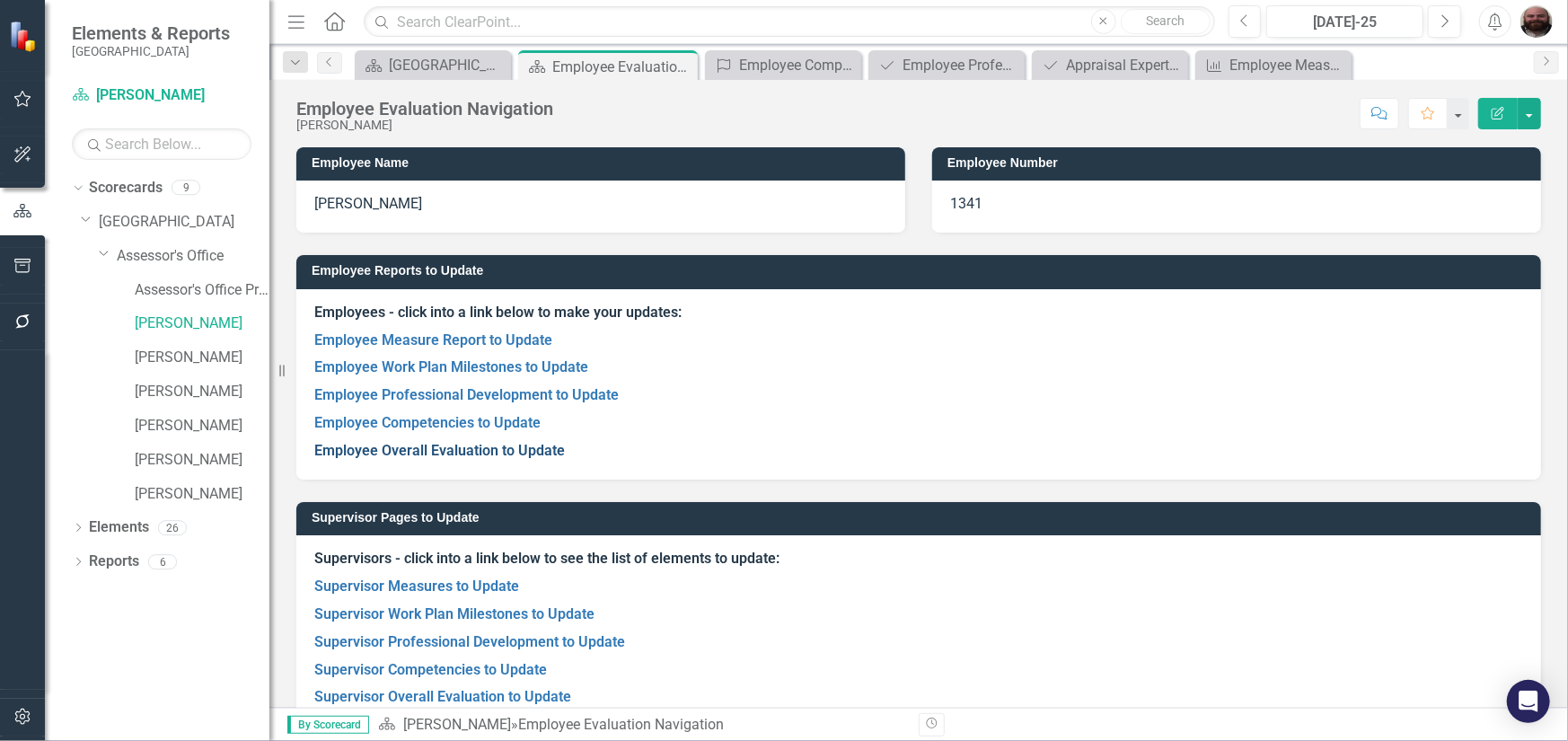
click at [494, 448] on link "Employee Overall Evaluation to Update" at bounding box center [439, 450] width 250 height 17
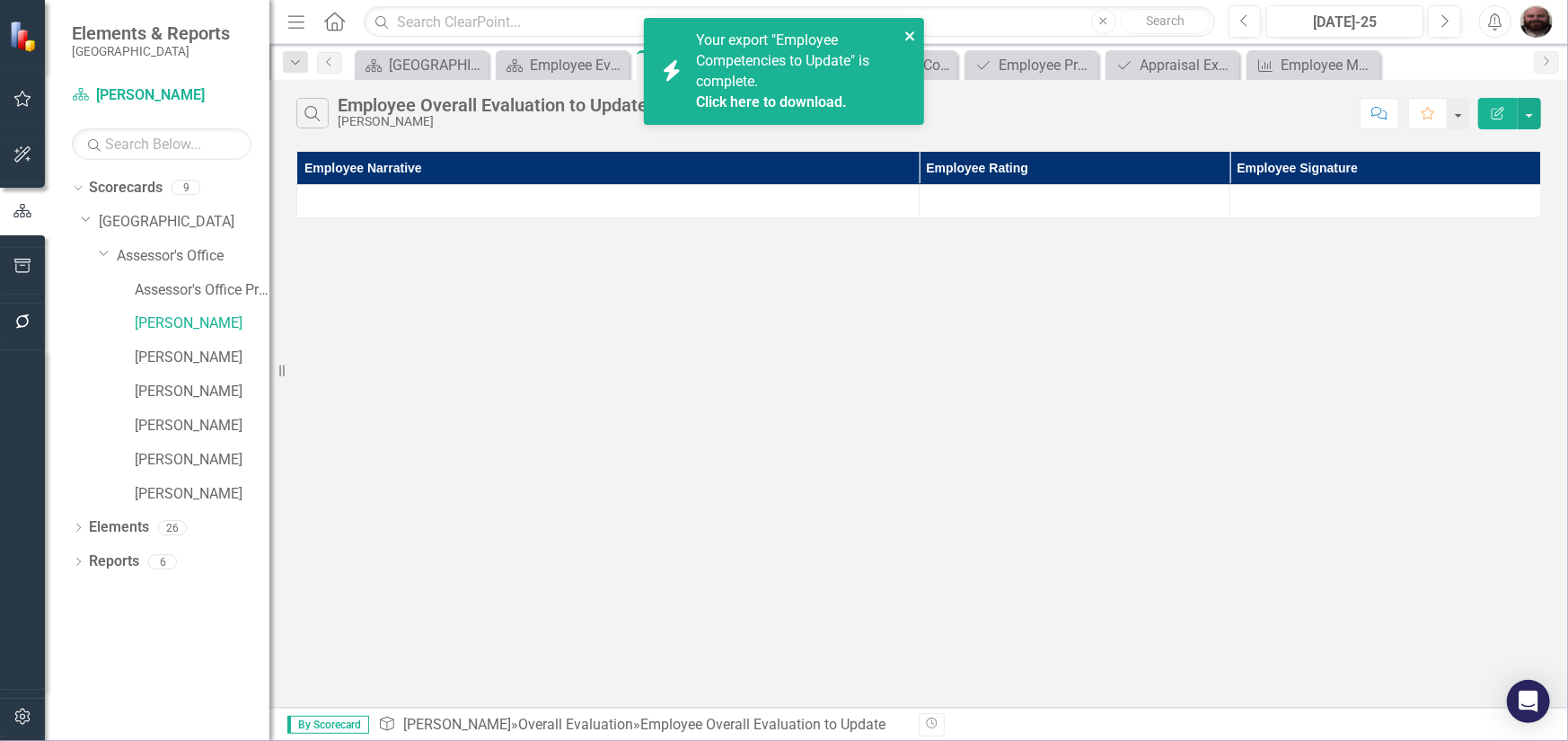
click at [912, 35] on icon "close" at bounding box center [910, 36] width 9 height 9
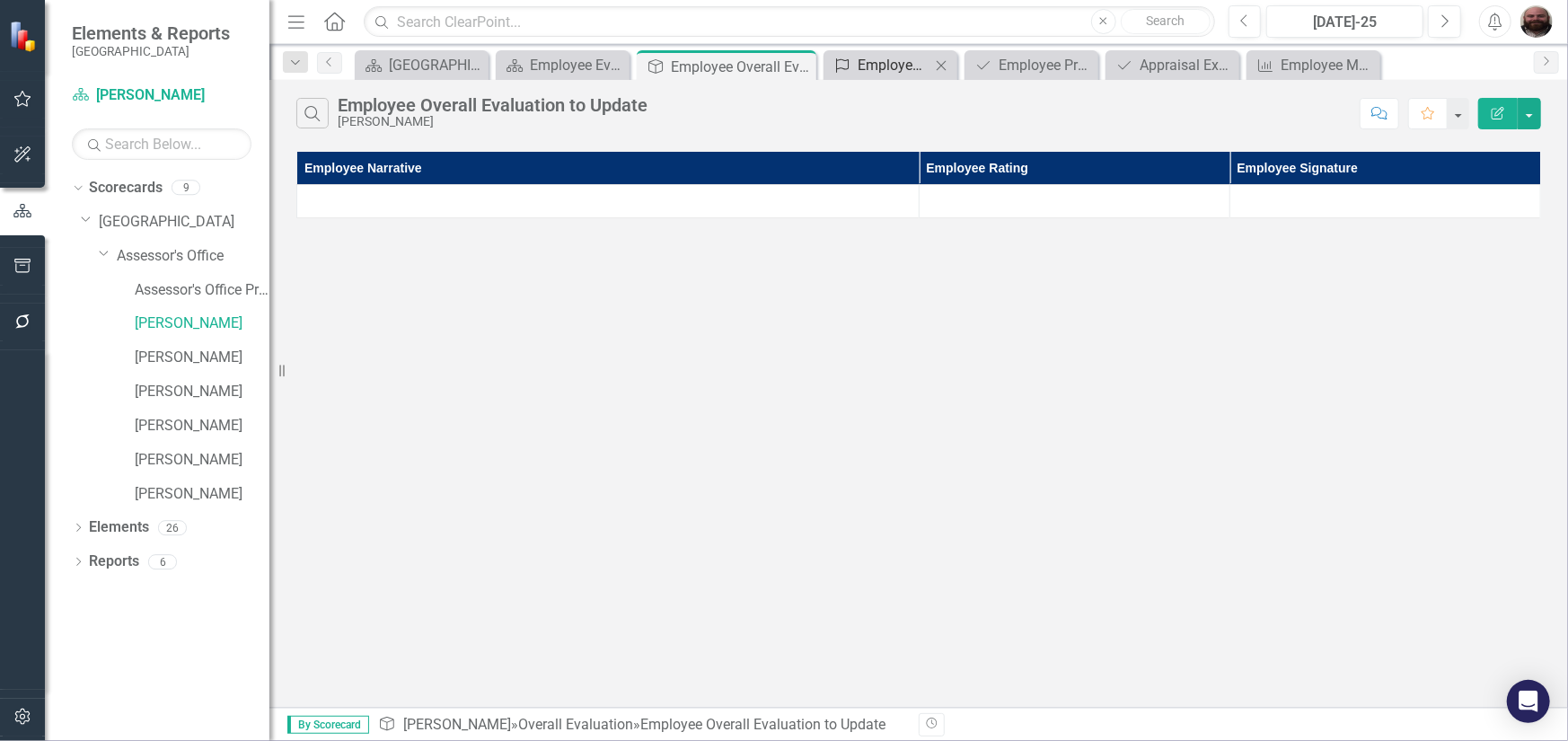
click at [873, 71] on div "Employee Competencies to Update" at bounding box center [894, 65] width 72 height 22
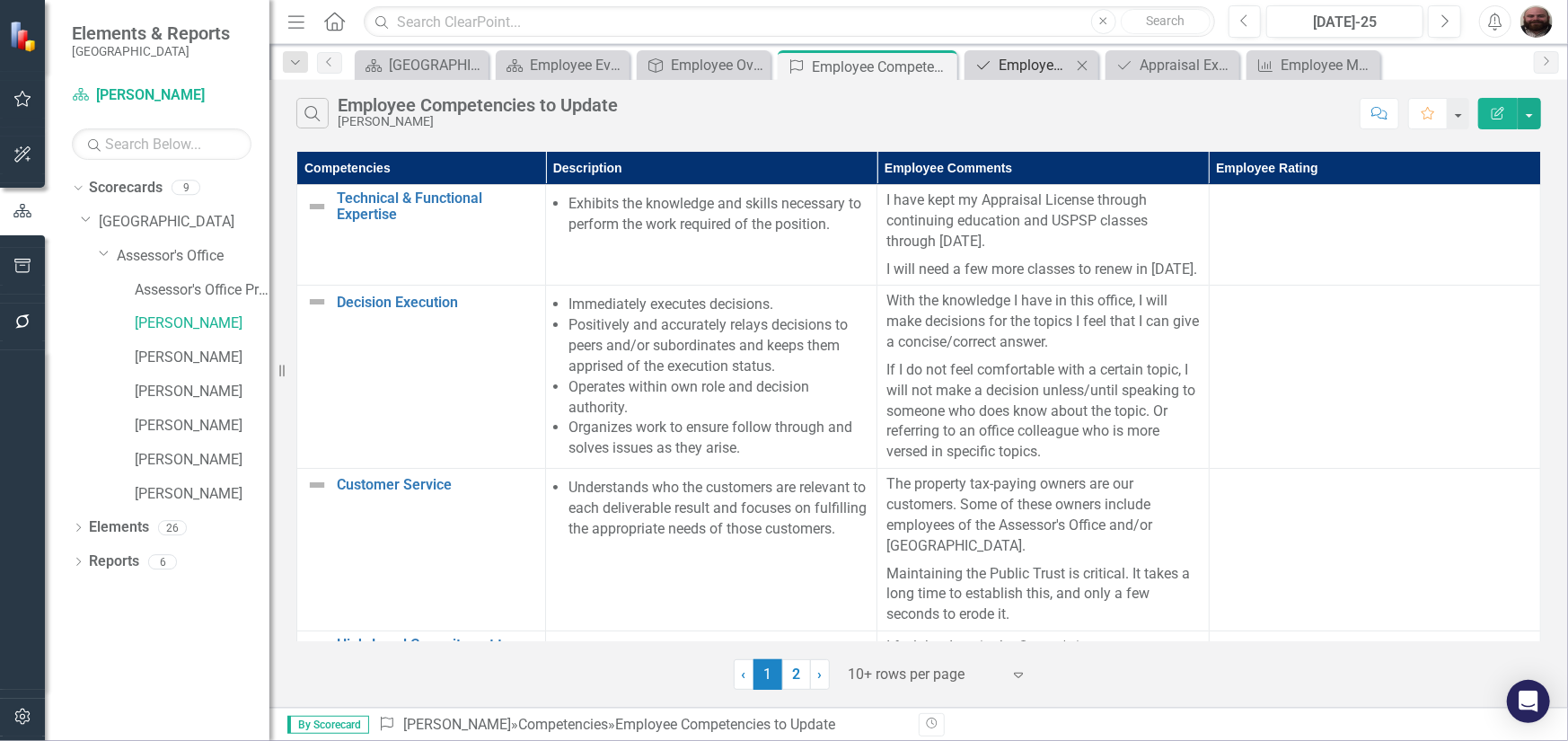
click at [985, 64] on icon at bounding box center [984, 65] width 13 height 8
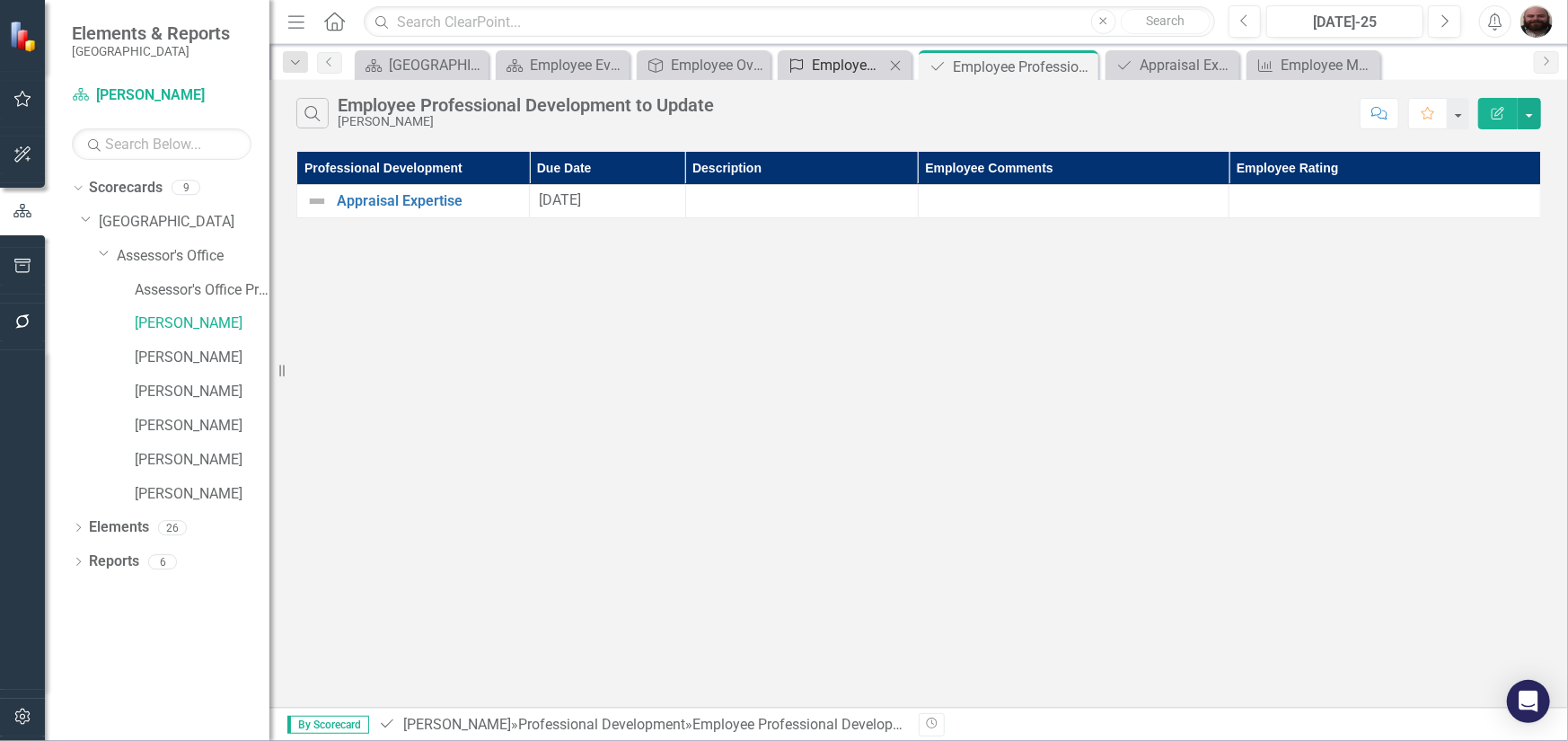
click at [829, 60] on div "Employee Competencies to Update" at bounding box center [848, 65] width 72 height 22
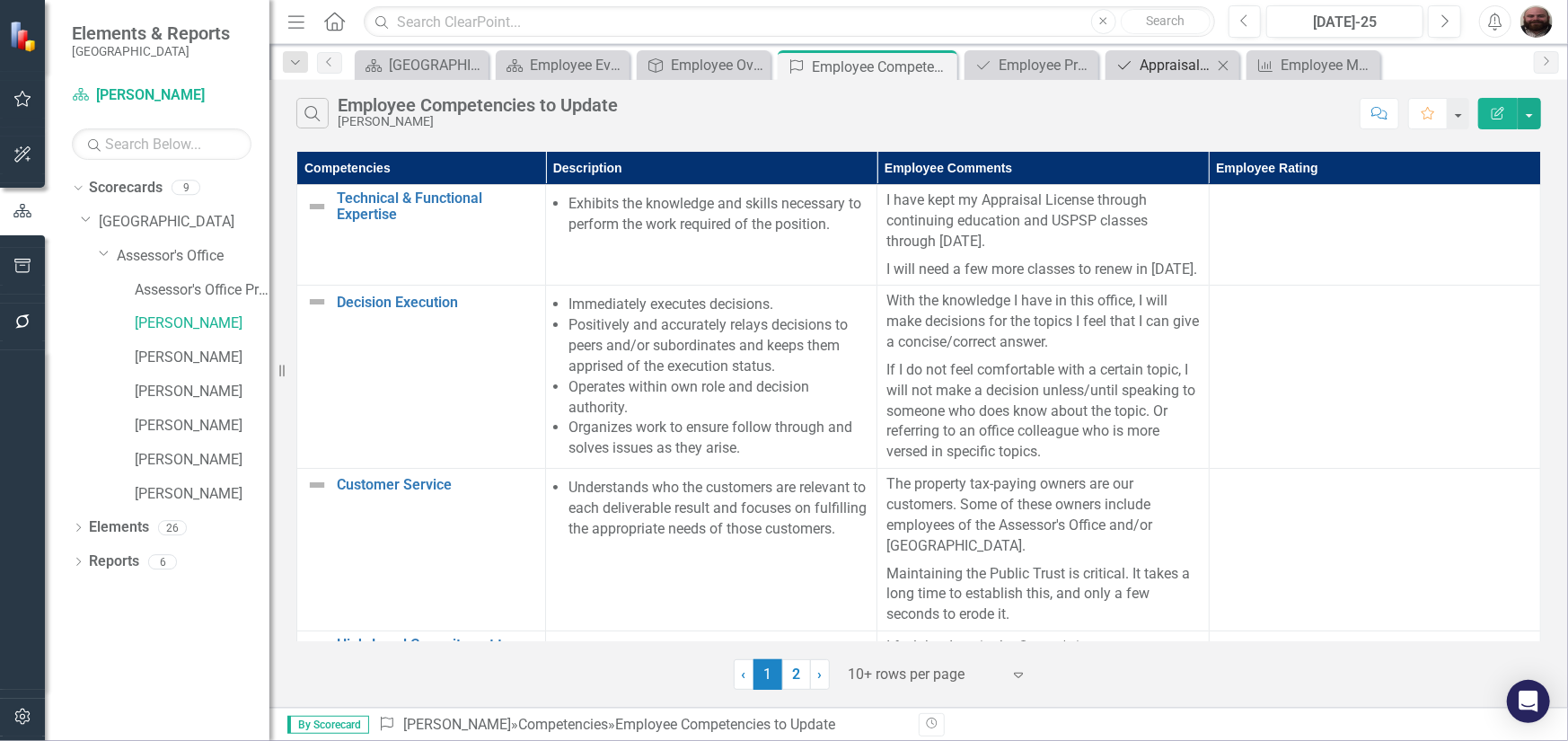
click at [1144, 59] on div "Appraisal Expertise" at bounding box center [1175, 65] width 72 height 22
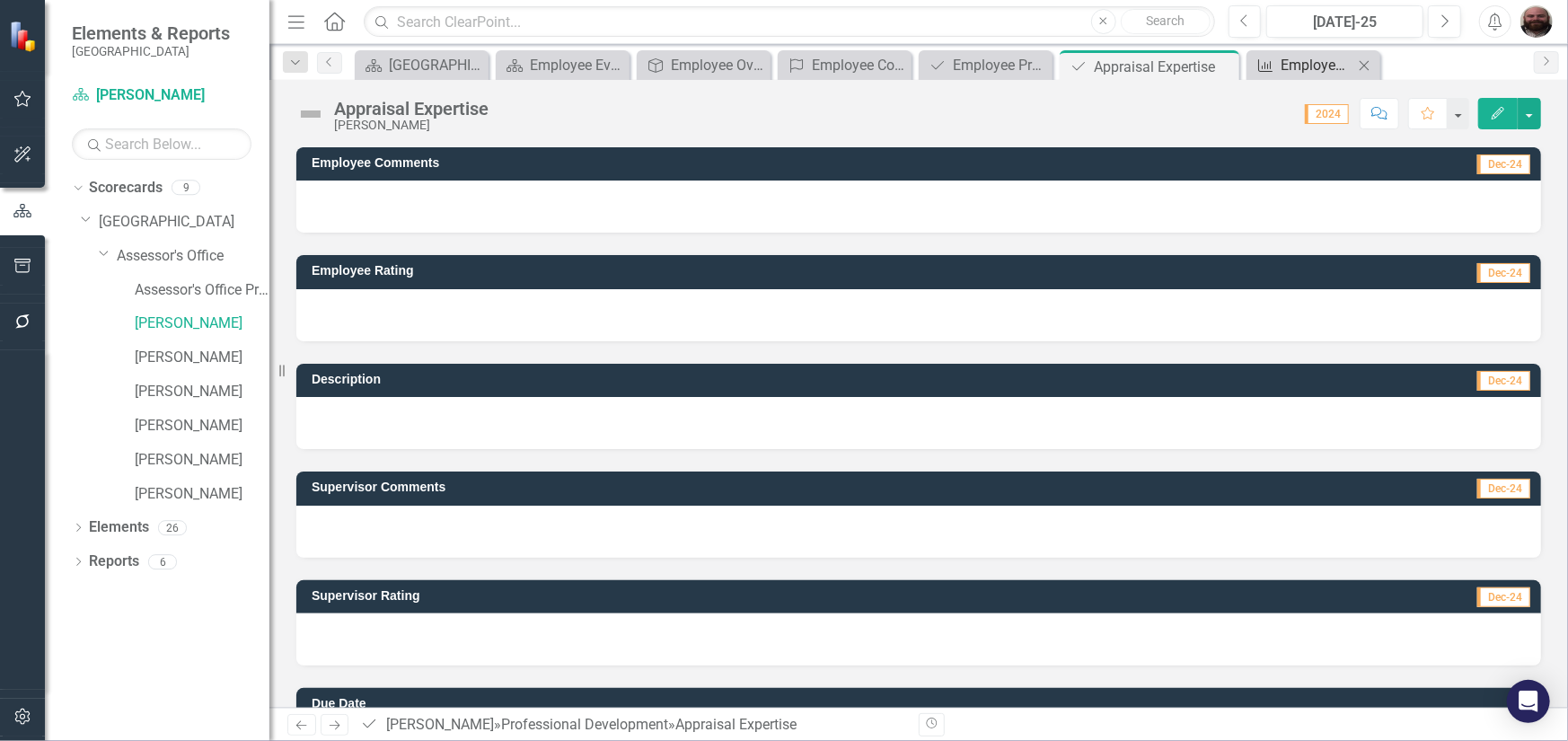
click at [1275, 59] on link "Measure Employee Measure Report to Update" at bounding box center [1303, 65] width 103 height 22
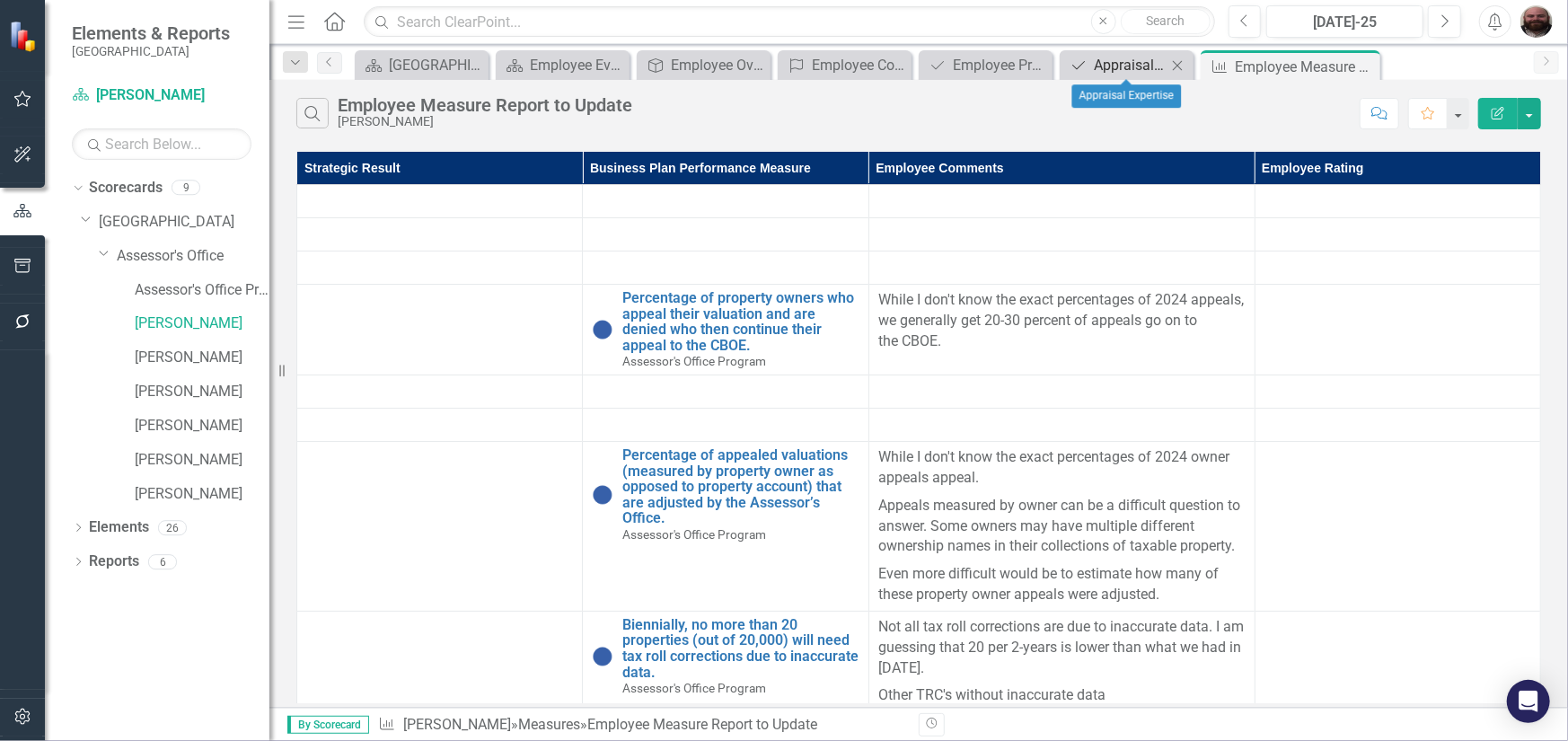
click at [1094, 61] on div "Appraisal Expertise" at bounding box center [1129, 65] width 72 height 22
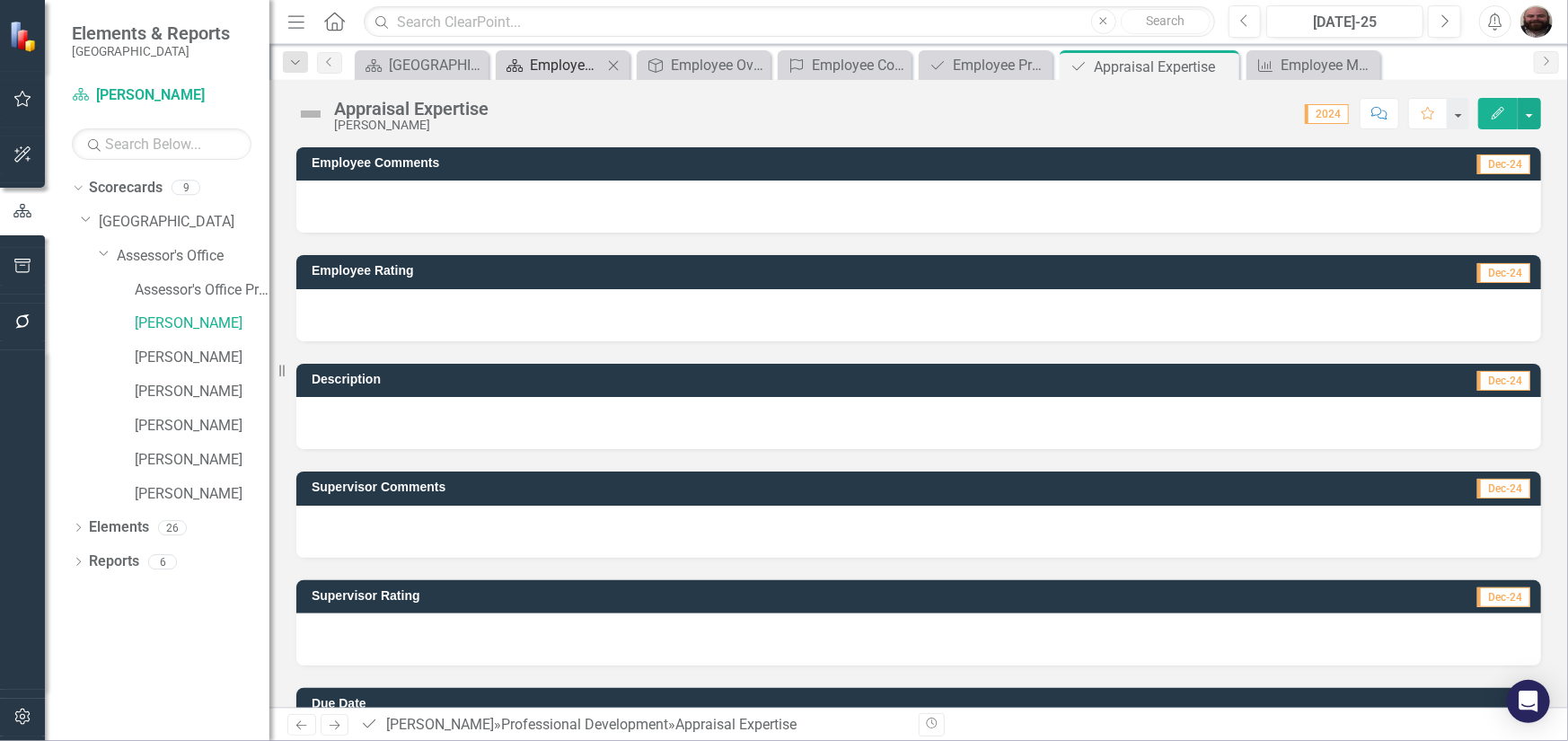
click at [552, 62] on div "Employee Evaluation Navigation" at bounding box center [566, 65] width 72 height 22
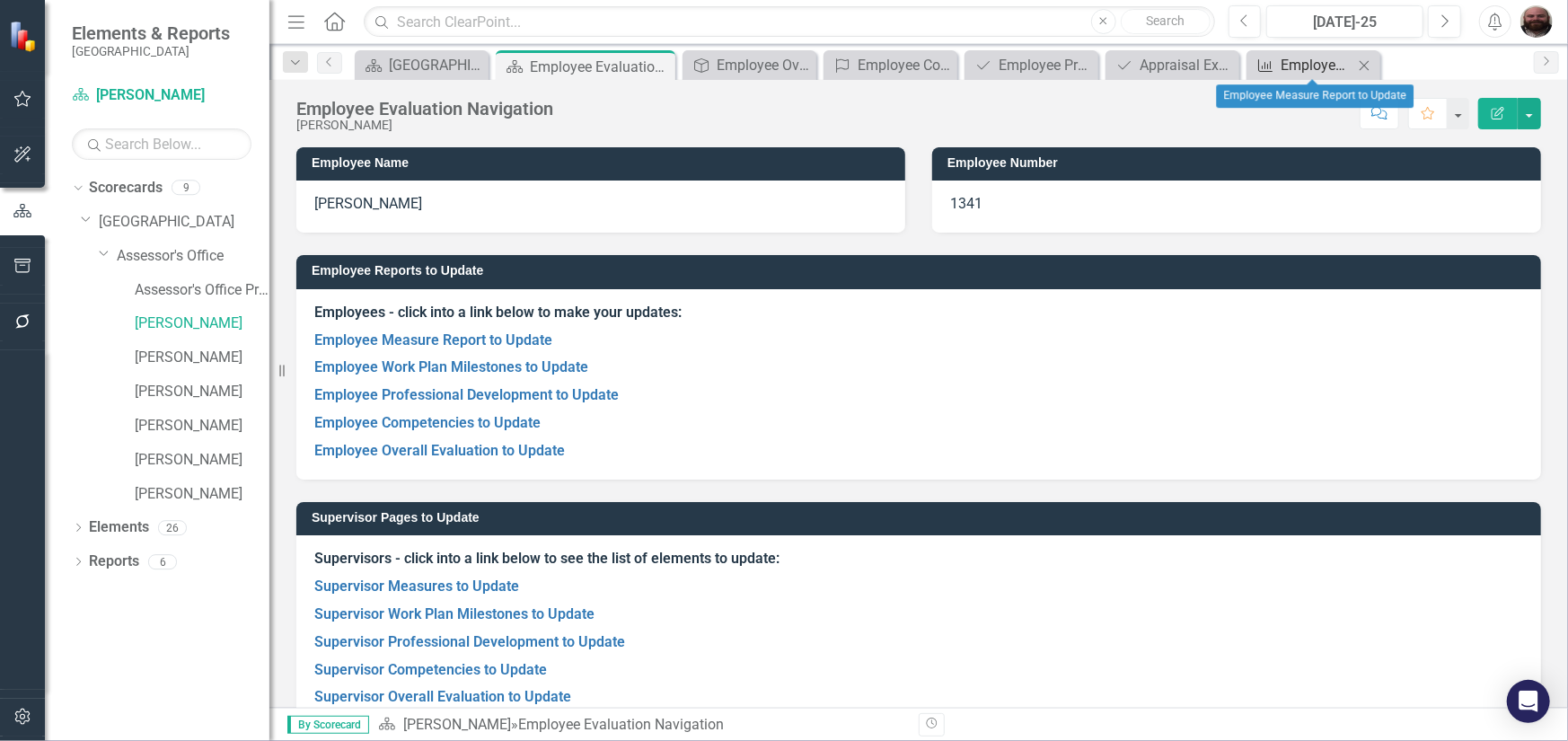
click at [1288, 73] on div "Employee Measure Report to Update" at bounding box center [1317, 65] width 72 height 22
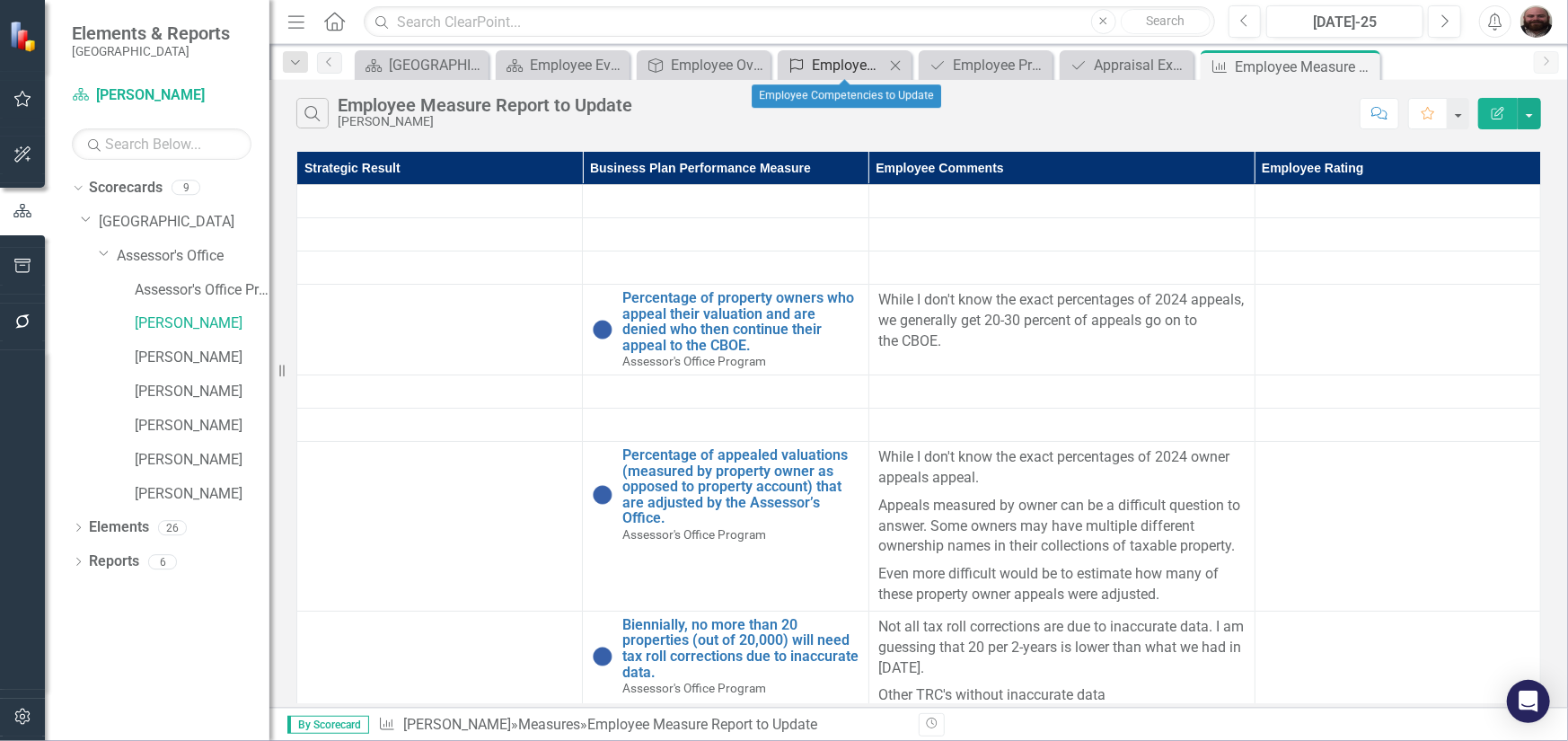
click at [882, 65] on div "Employee Competencies to Update" at bounding box center [848, 65] width 72 height 22
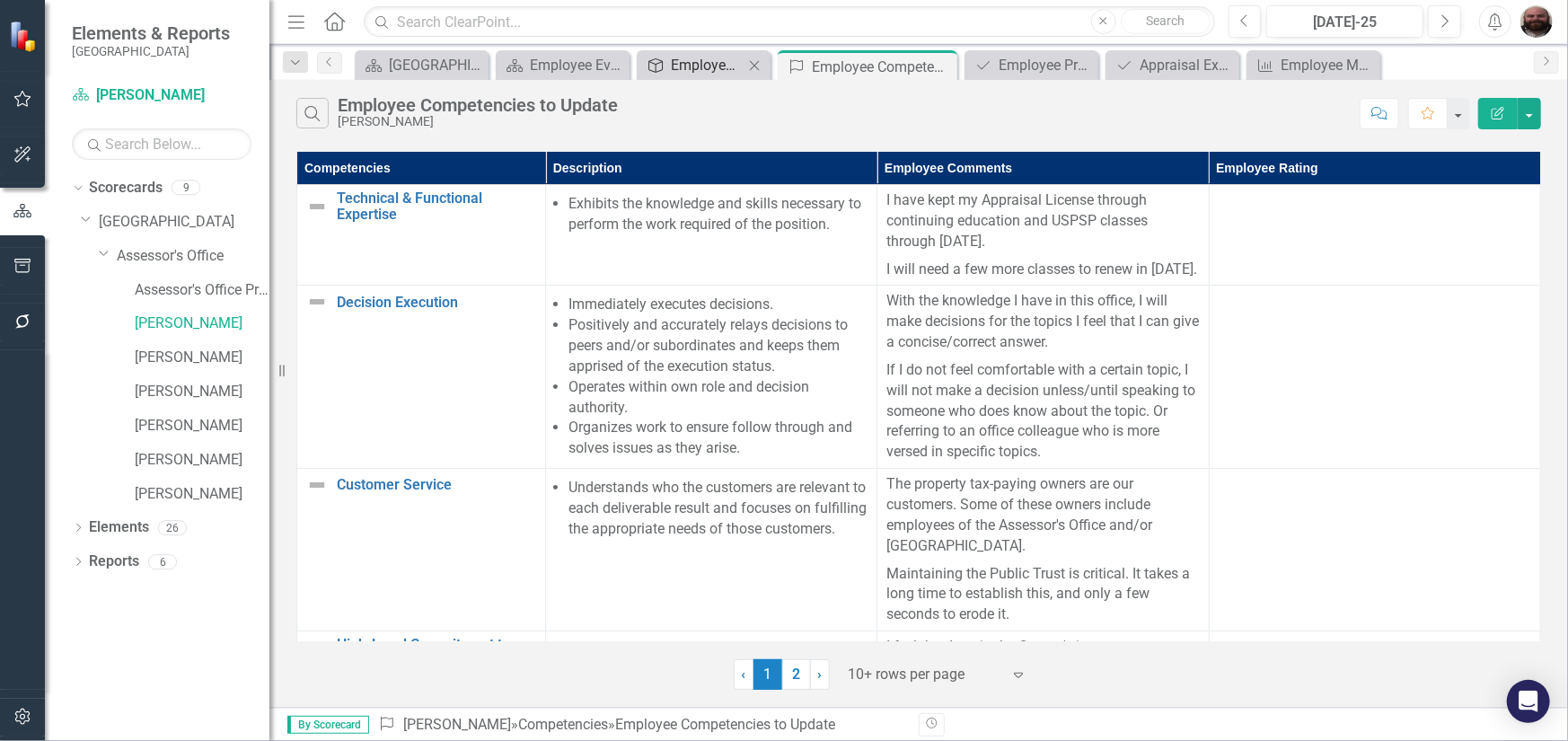
click at [720, 65] on div "Employee Overall Evaluation to Update" at bounding box center [706, 65] width 72 height 22
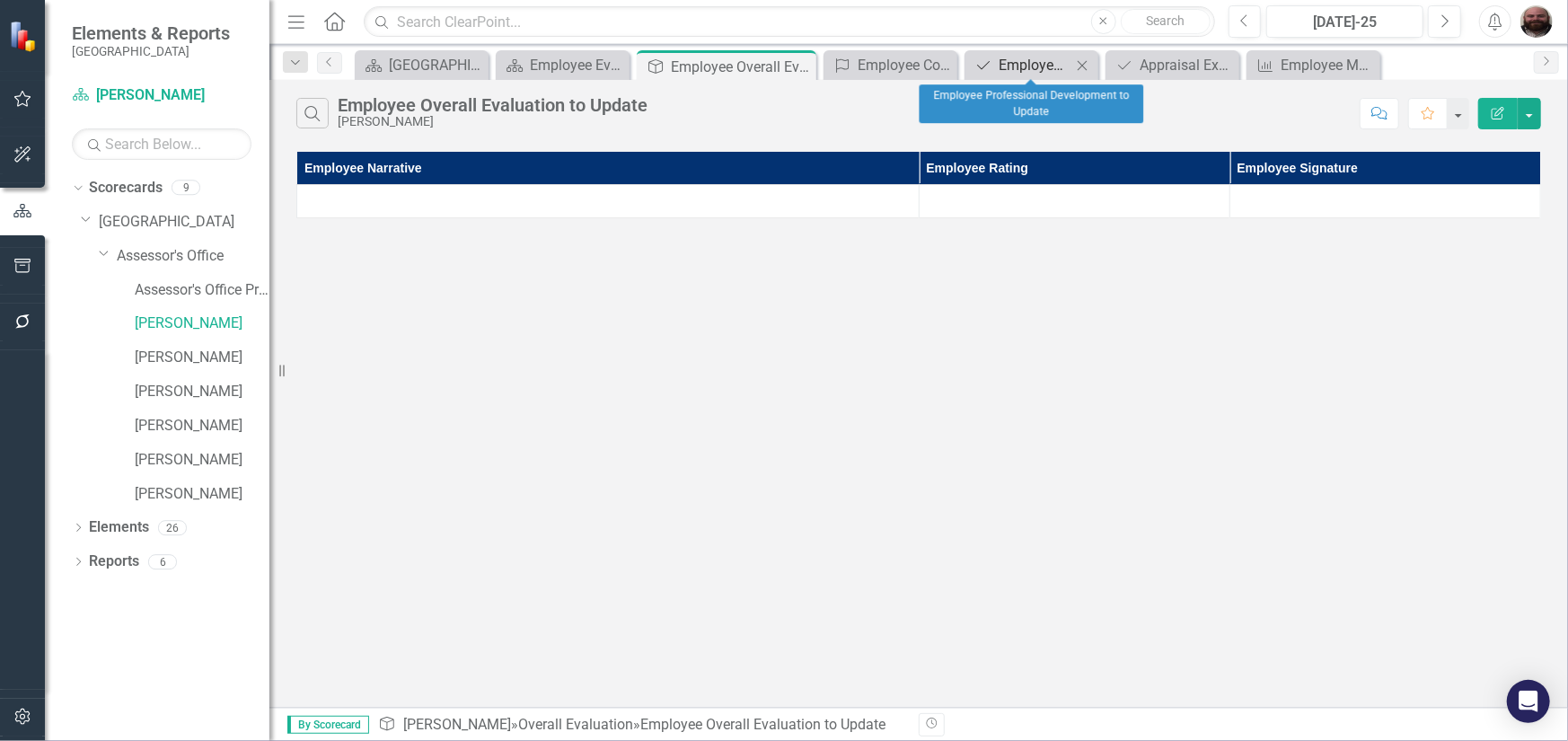
click at [1031, 63] on div "Employee Professional Development to Update" at bounding box center [1035, 65] width 72 height 22
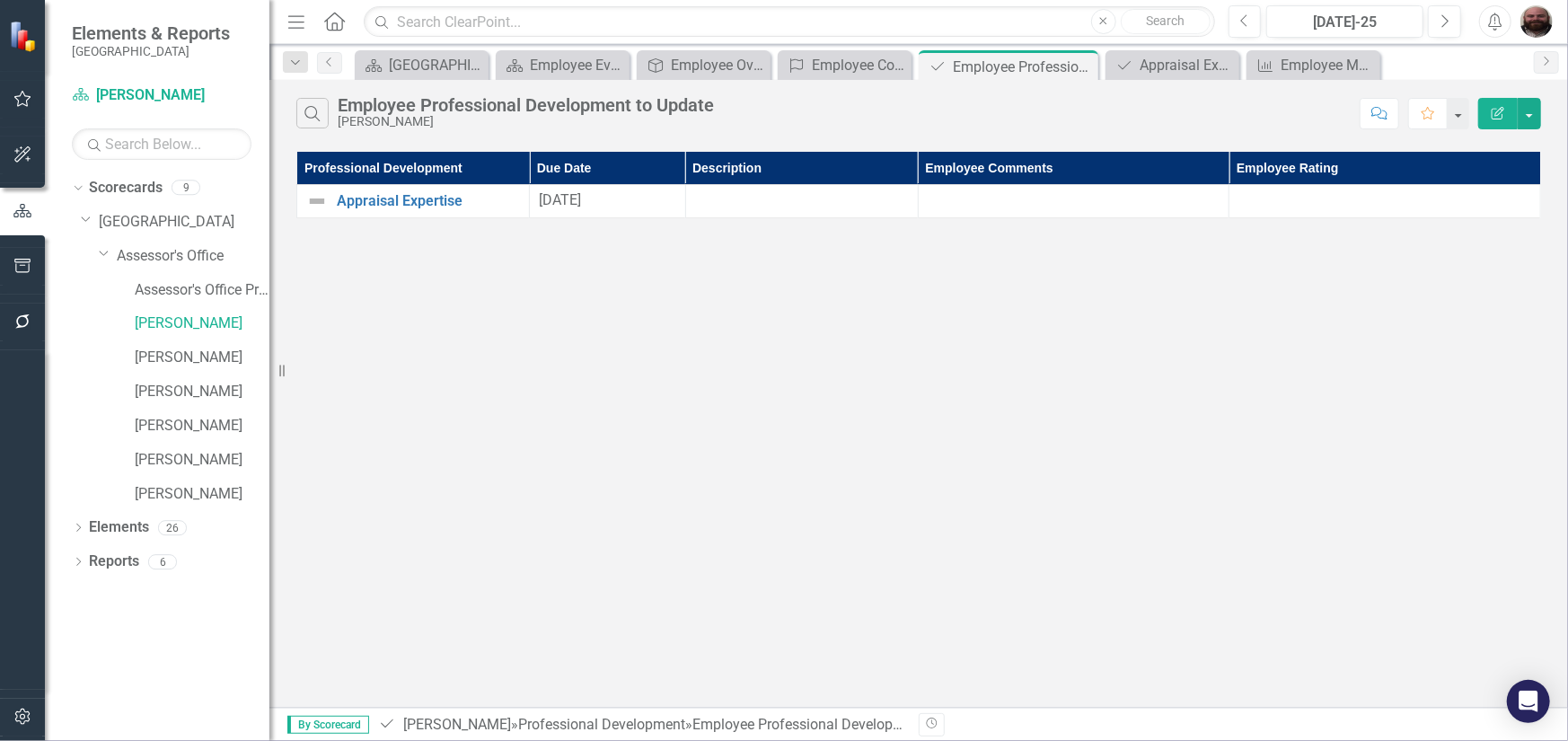
click at [1550, 14] on img "button" at bounding box center [1536, 21] width 32 height 32
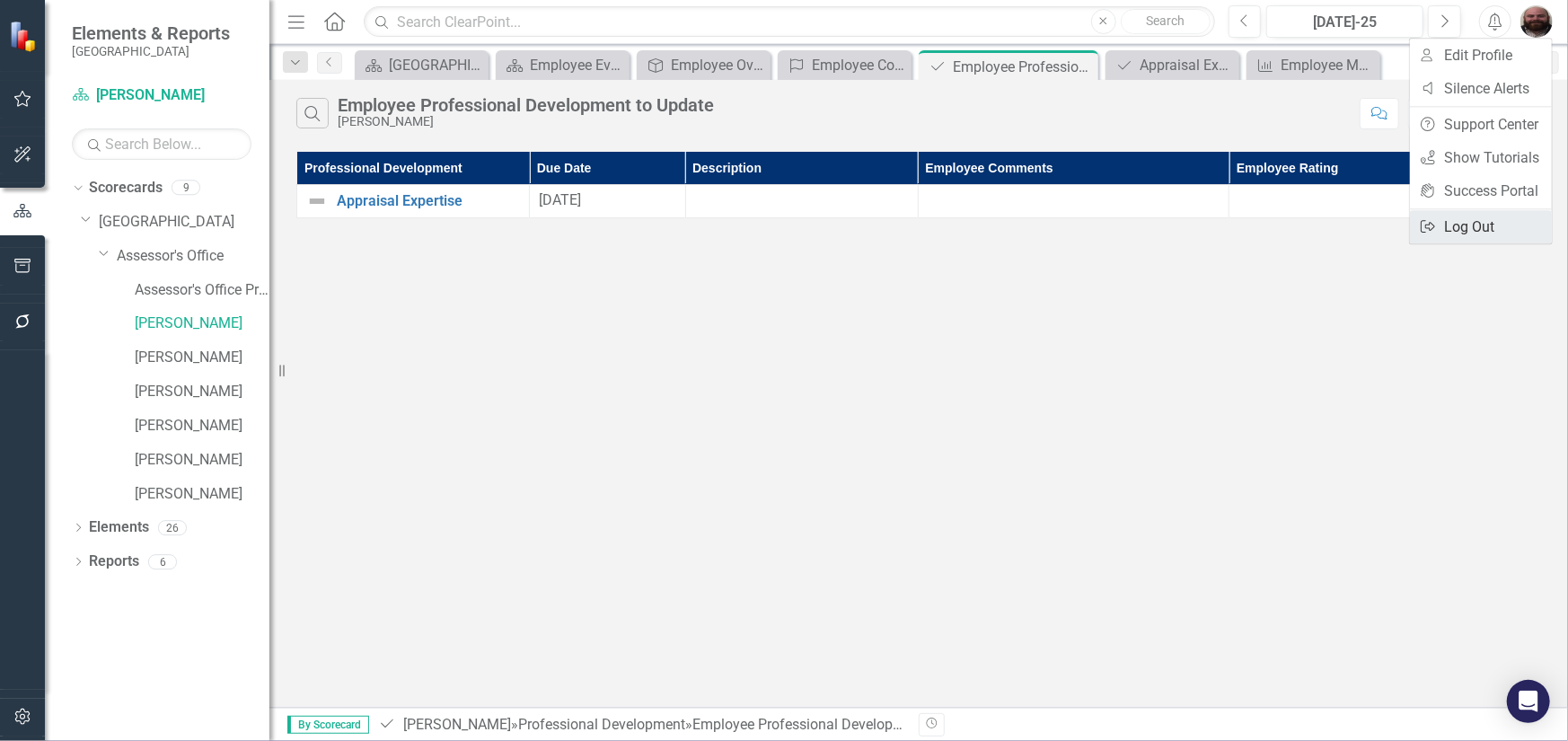
click at [1491, 225] on link "Logout Log Out" at bounding box center [1481, 227] width 142 height 33
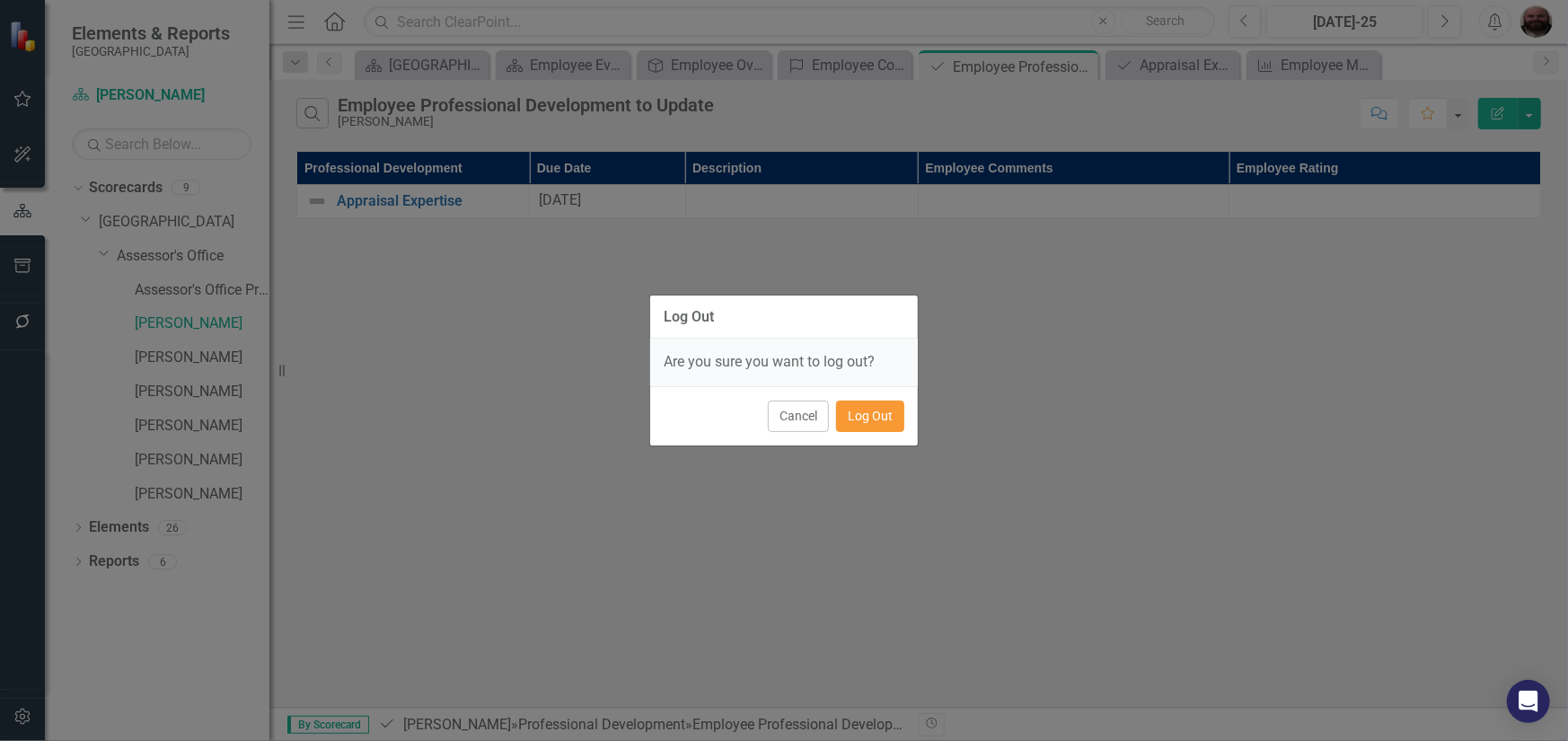
click at [859, 419] on button "Log Out" at bounding box center [870, 416] width 68 height 31
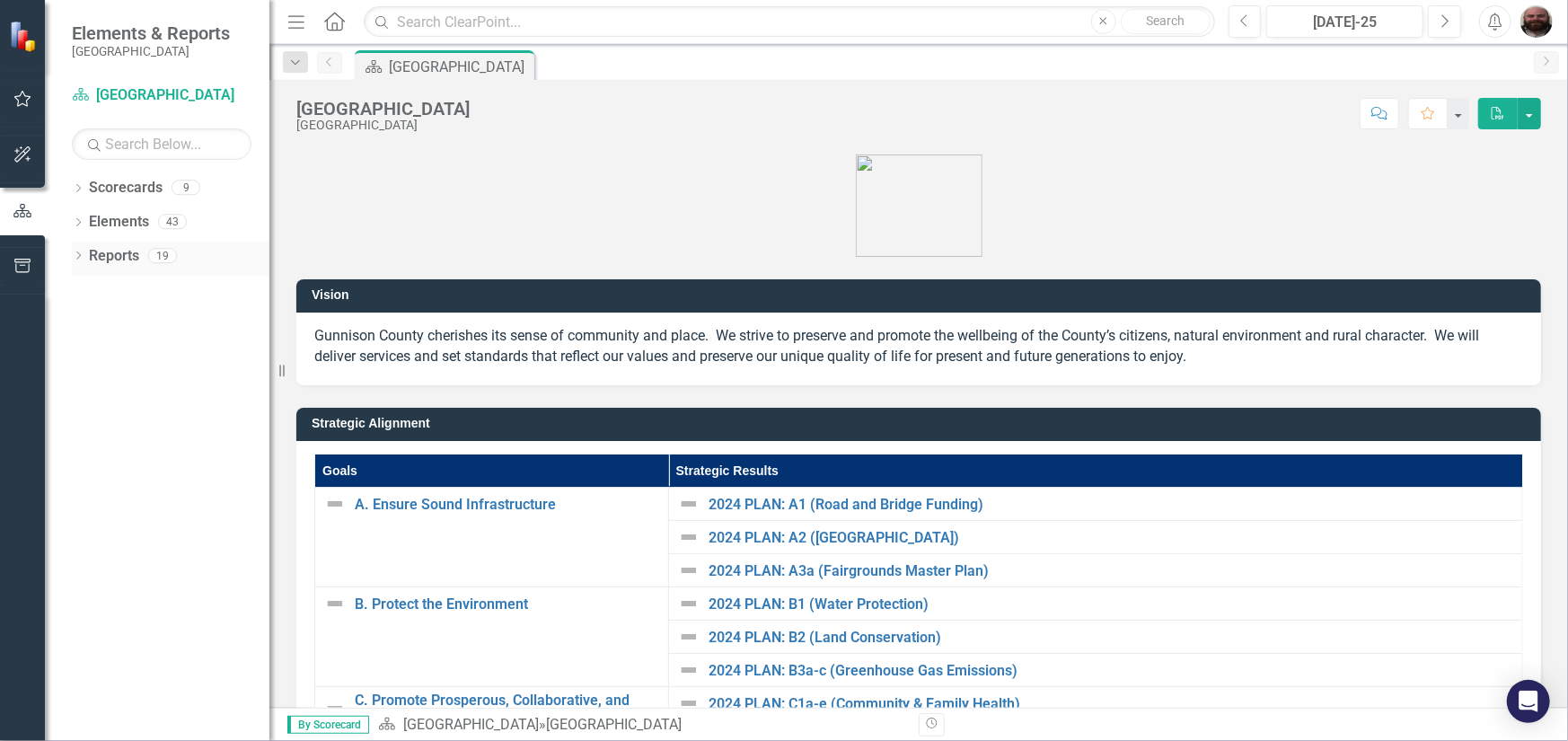
click at [82, 258] on icon "Dropdown" at bounding box center [78, 257] width 13 height 10
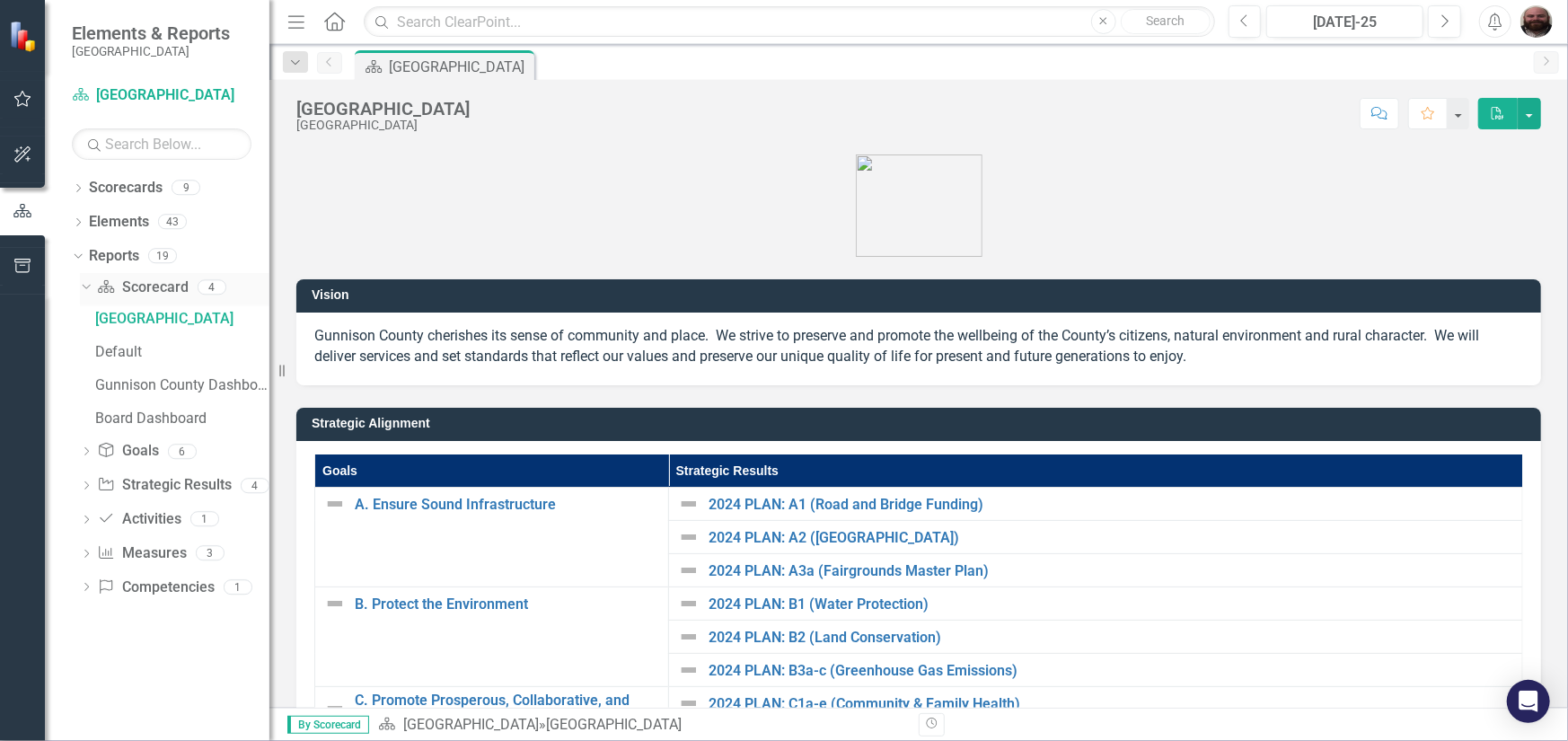
click at [88, 285] on icon at bounding box center [85, 286] width 8 height 5
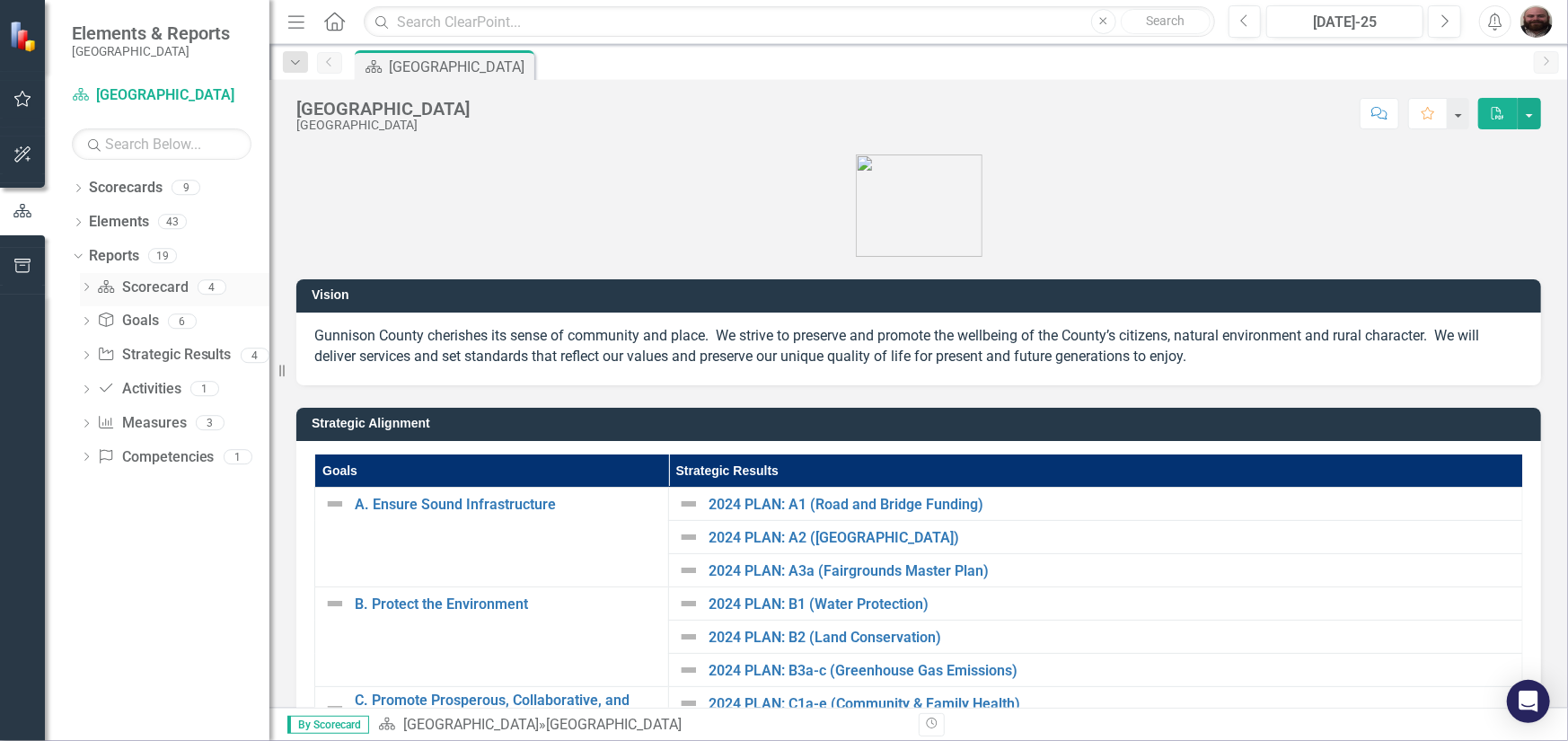
click at [88, 285] on icon "Dropdown" at bounding box center [86, 288] width 13 height 10
click at [135, 390] on div "Gunnison County Dashboard" at bounding box center [183, 385] width 174 height 17
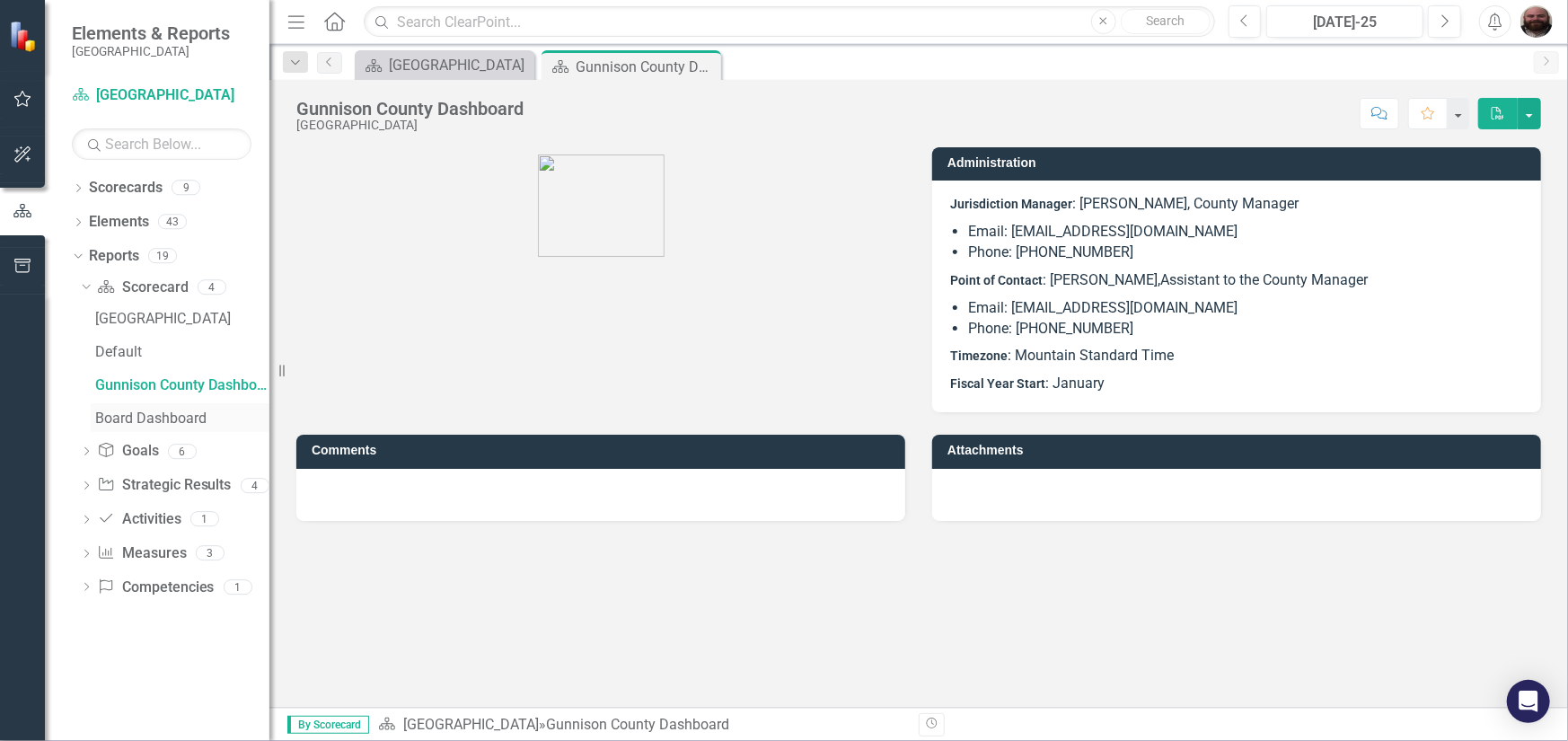
click at [136, 415] on div "Board Dashboard" at bounding box center [183, 418] width 174 height 17
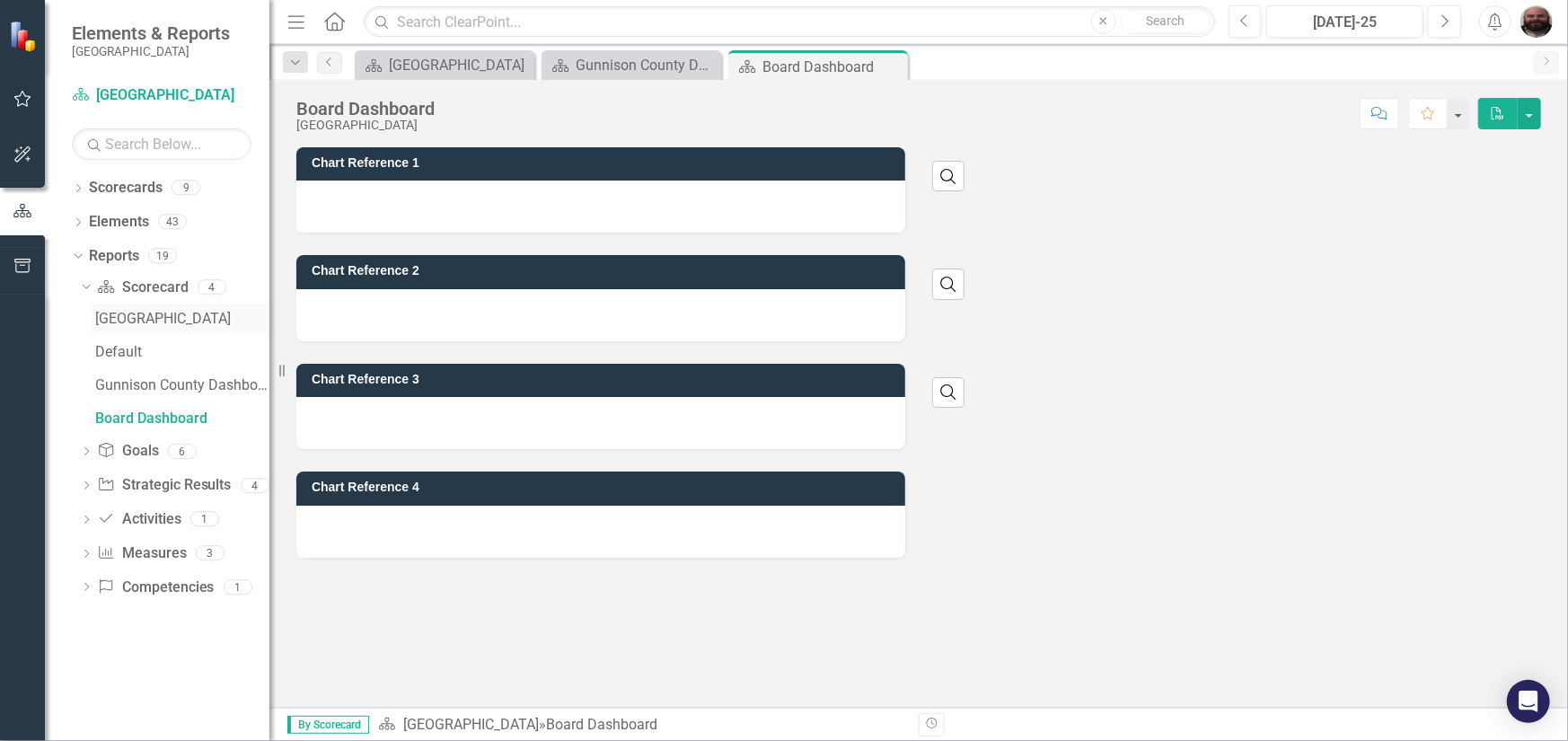
click at [139, 326] on link "[GEOGRAPHIC_DATA]" at bounding box center [180, 317] width 179 height 28
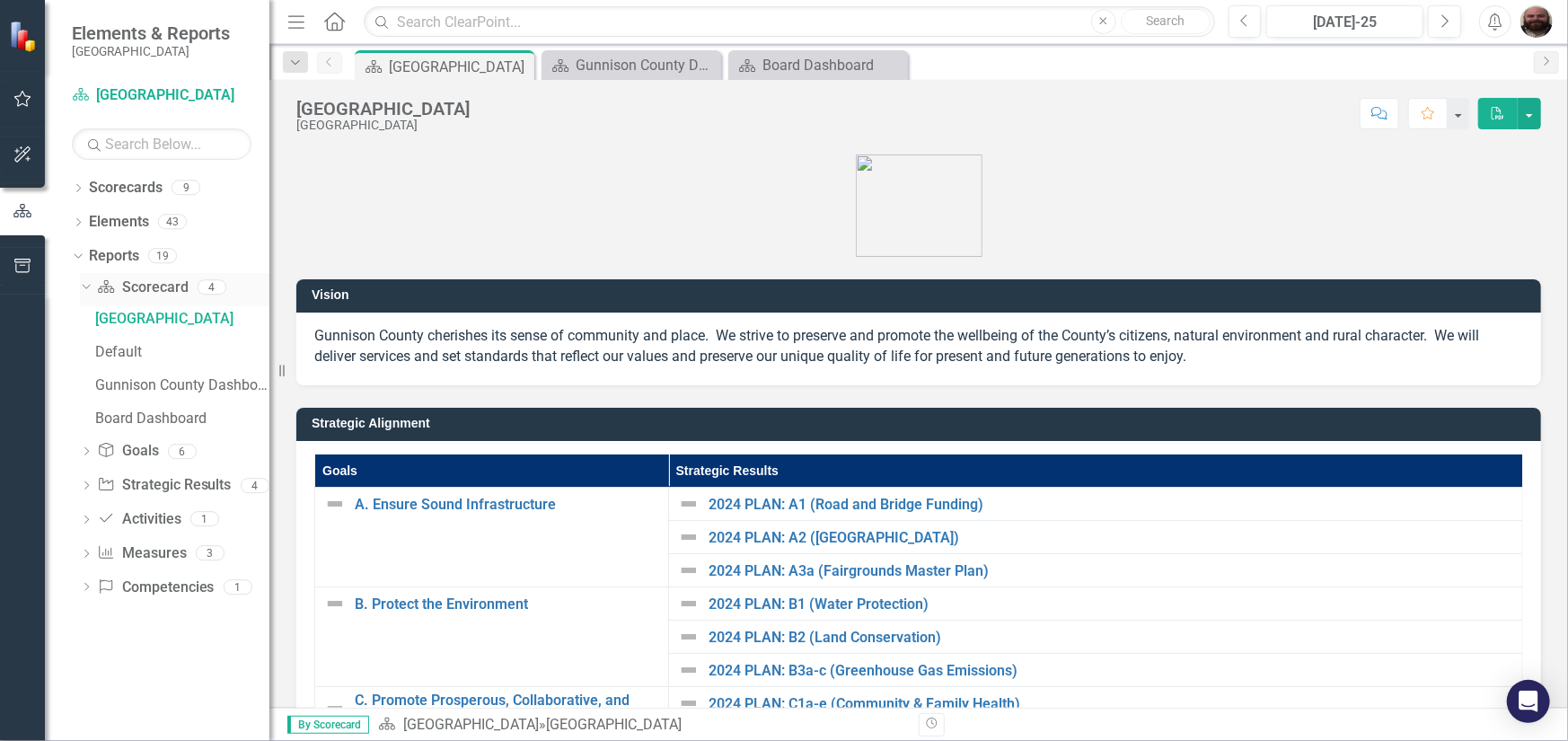
click at [90, 285] on div "Dropdown" at bounding box center [83, 286] width 16 height 13
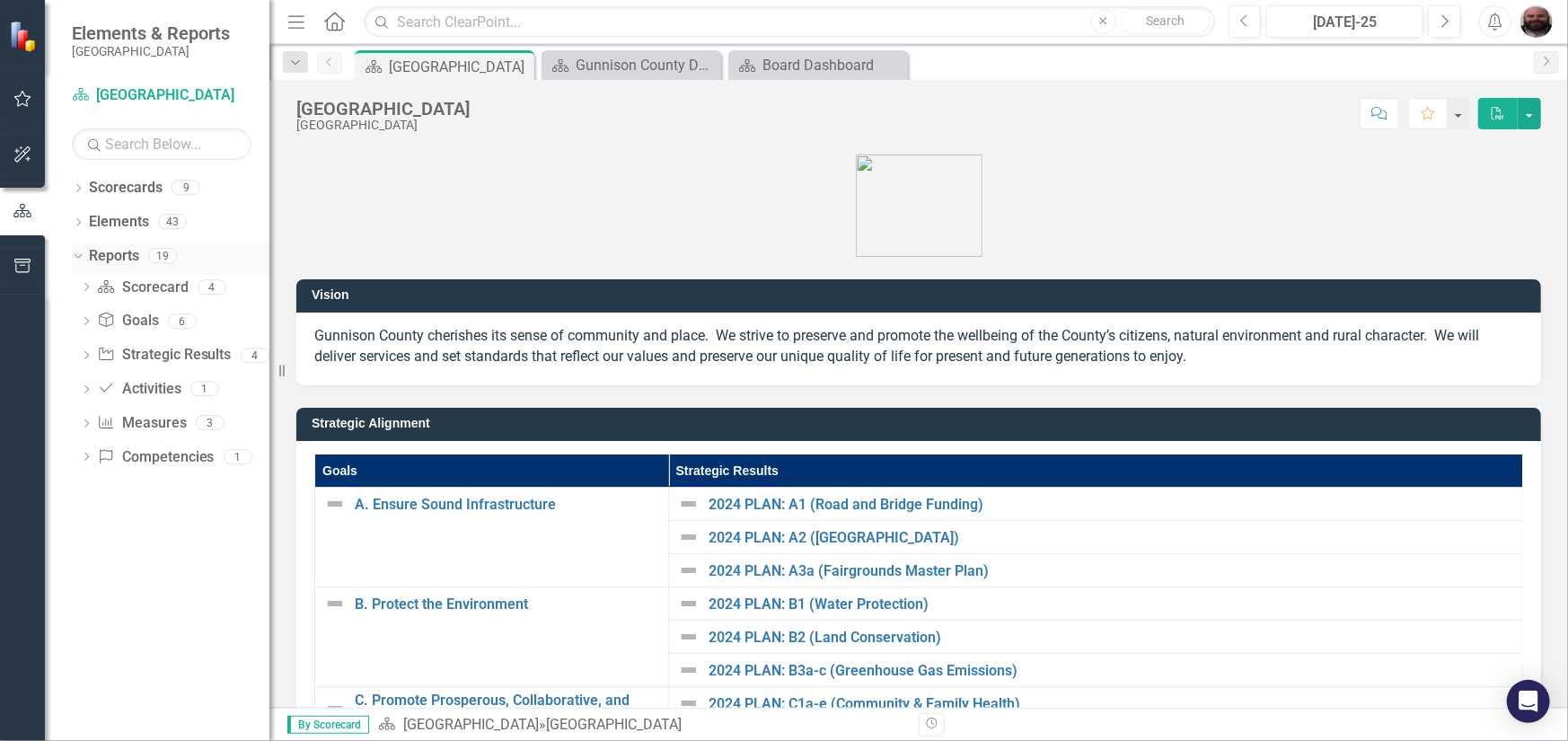
click at [103, 257] on link "Reports" at bounding box center [114, 256] width 50 height 21
click at [77, 259] on icon "Dropdown" at bounding box center [75, 255] width 10 height 13
click at [79, 260] on icon "Dropdown" at bounding box center [78, 257] width 13 height 10
click at [82, 185] on icon "Dropdown" at bounding box center [78, 190] width 13 height 10
click at [90, 220] on icon "Dropdown" at bounding box center [87, 221] width 14 height 11
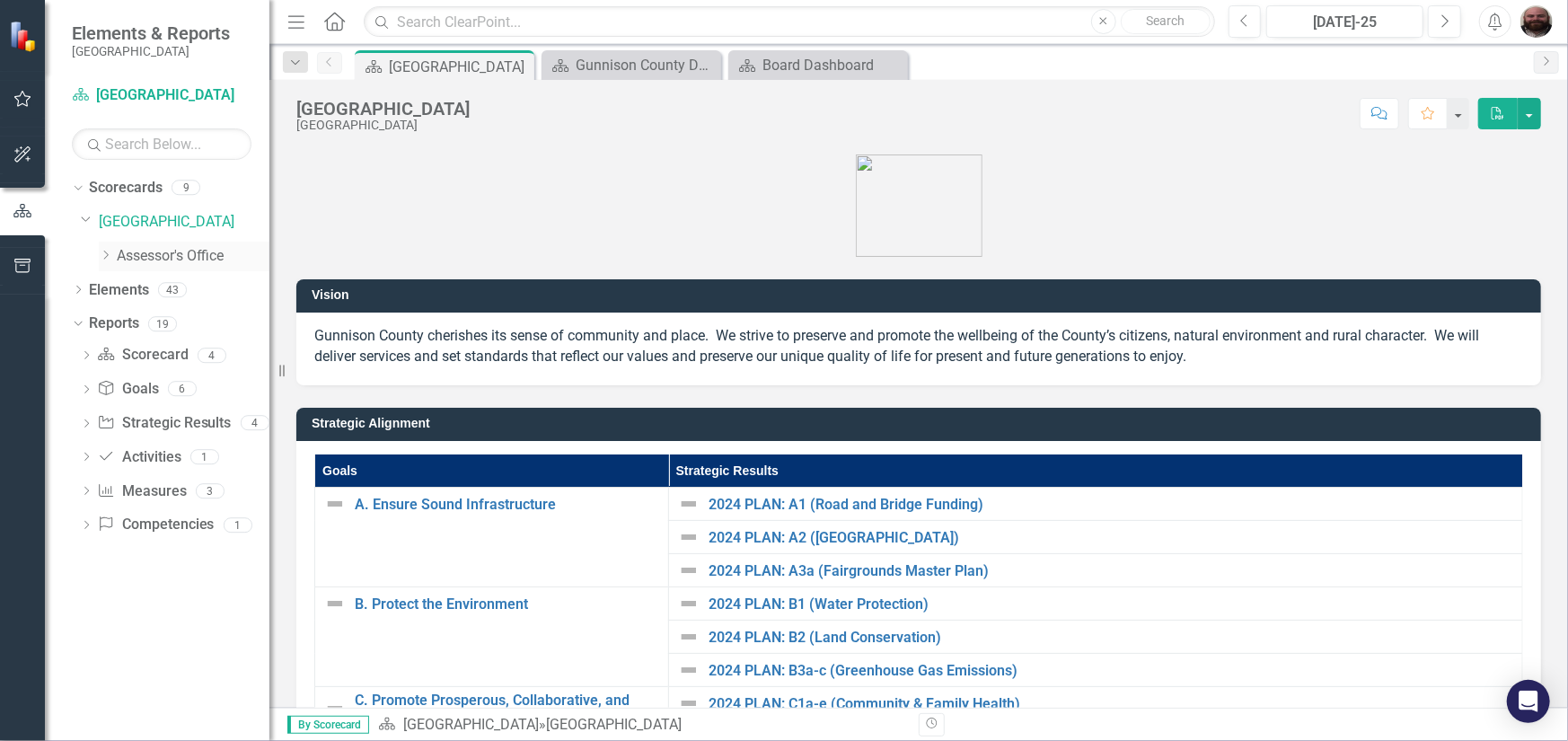
click at [104, 250] on icon "Dropdown" at bounding box center [106, 255] width 14 height 11
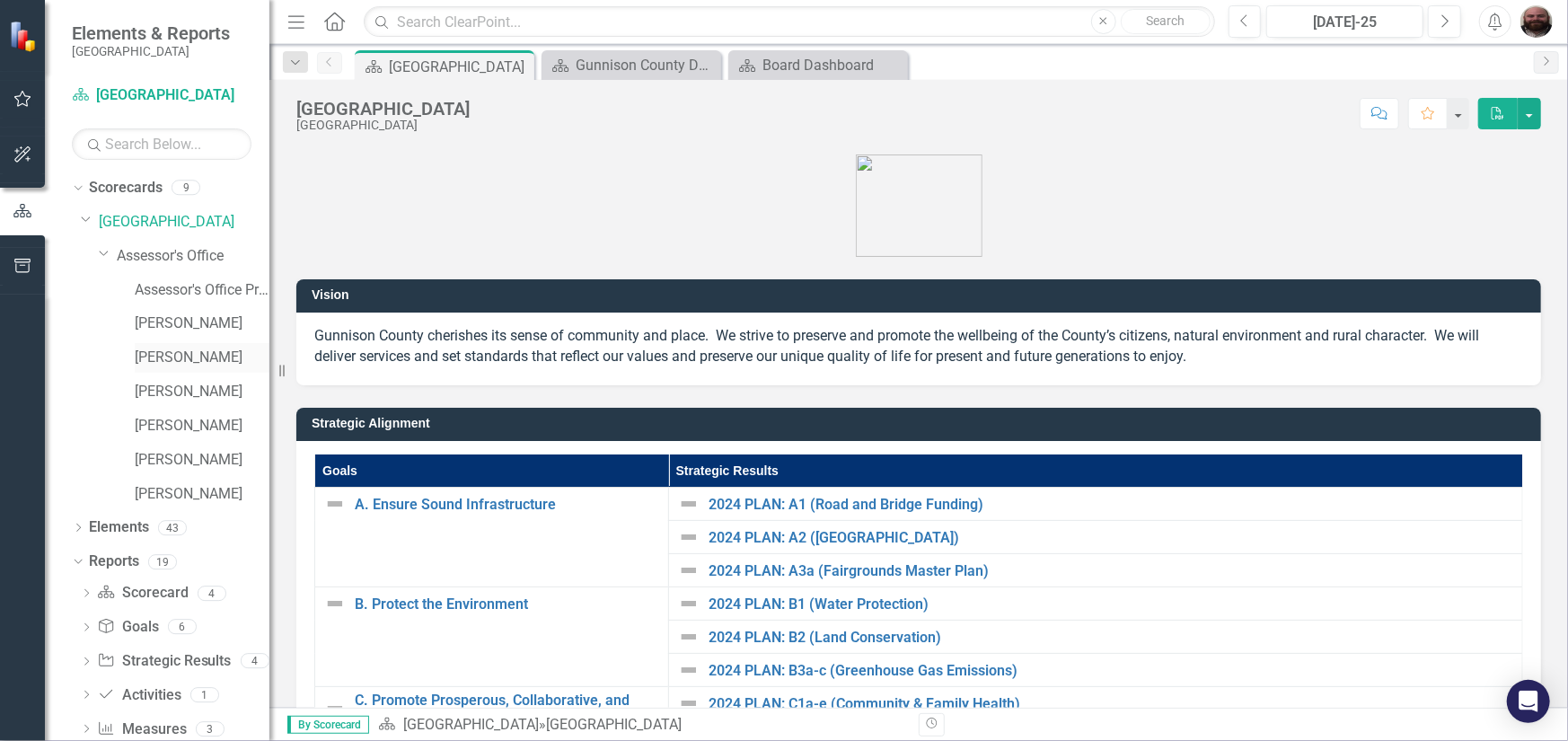
click at [160, 350] on link "[PERSON_NAME]" at bounding box center [202, 358] width 135 height 21
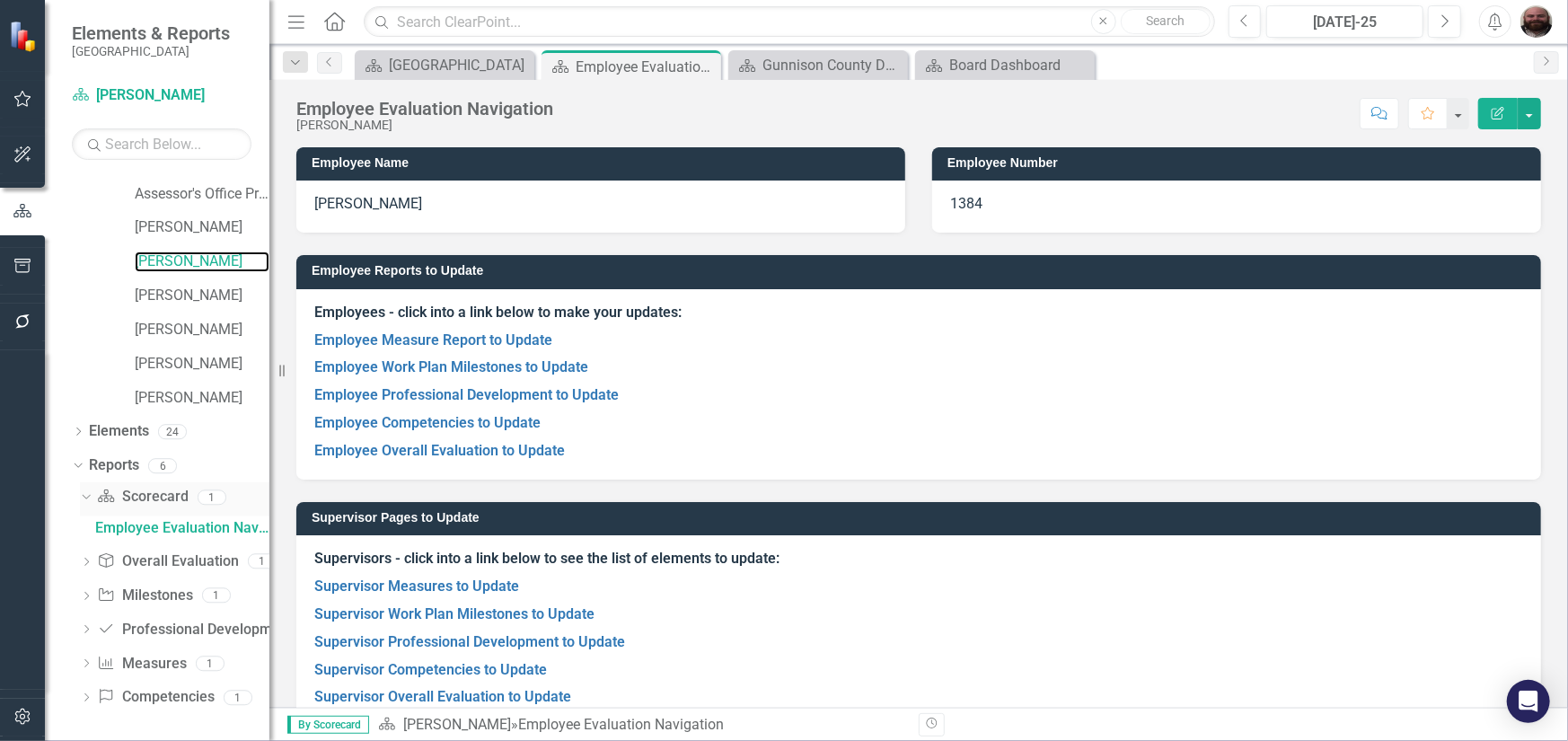
scroll to position [98, 0]
click at [124, 467] on link "Reports" at bounding box center [114, 463] width 50 height 21
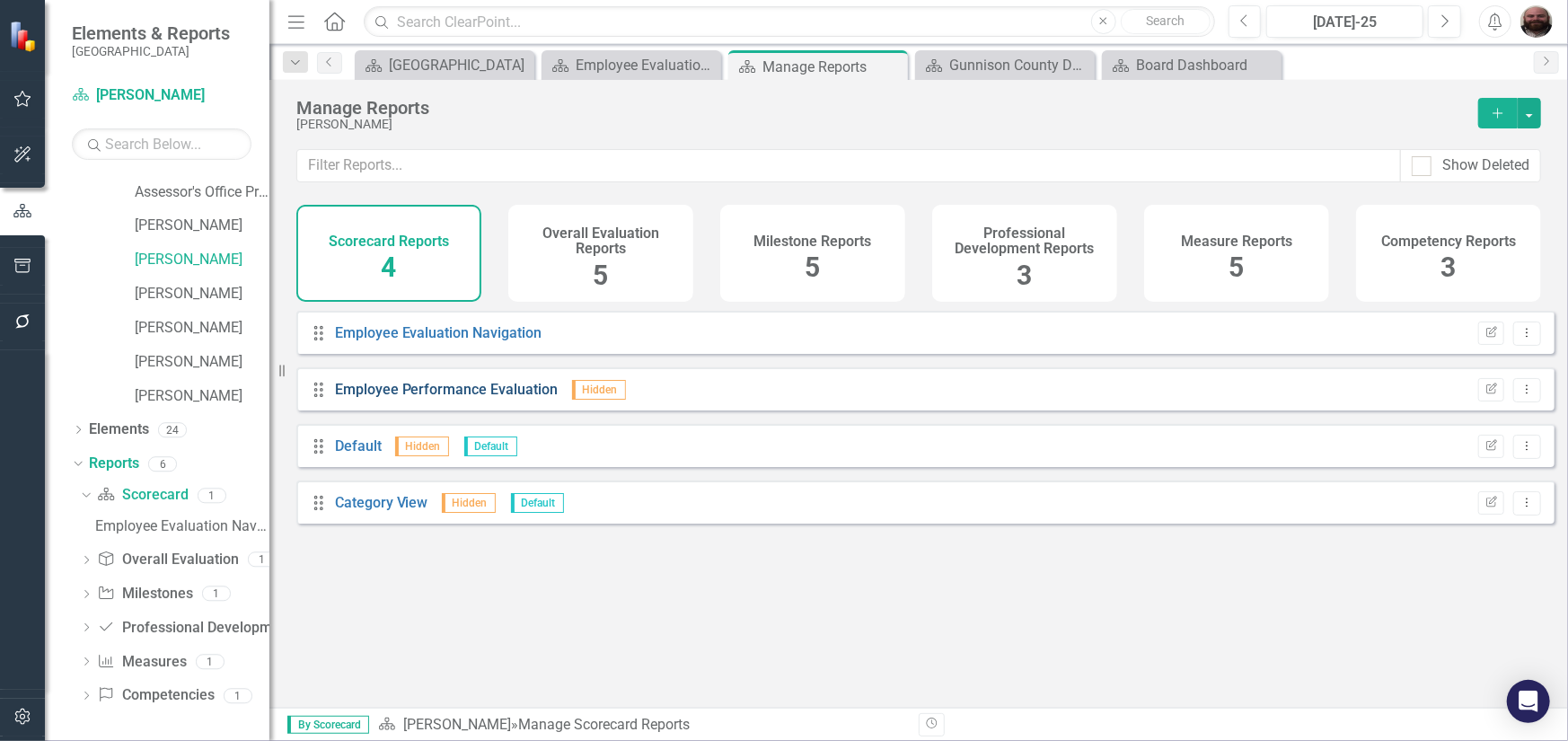
click at [490, 398] on link "Employee Performance Evaluation" at bounding box center [447, 389] width 224 height 17
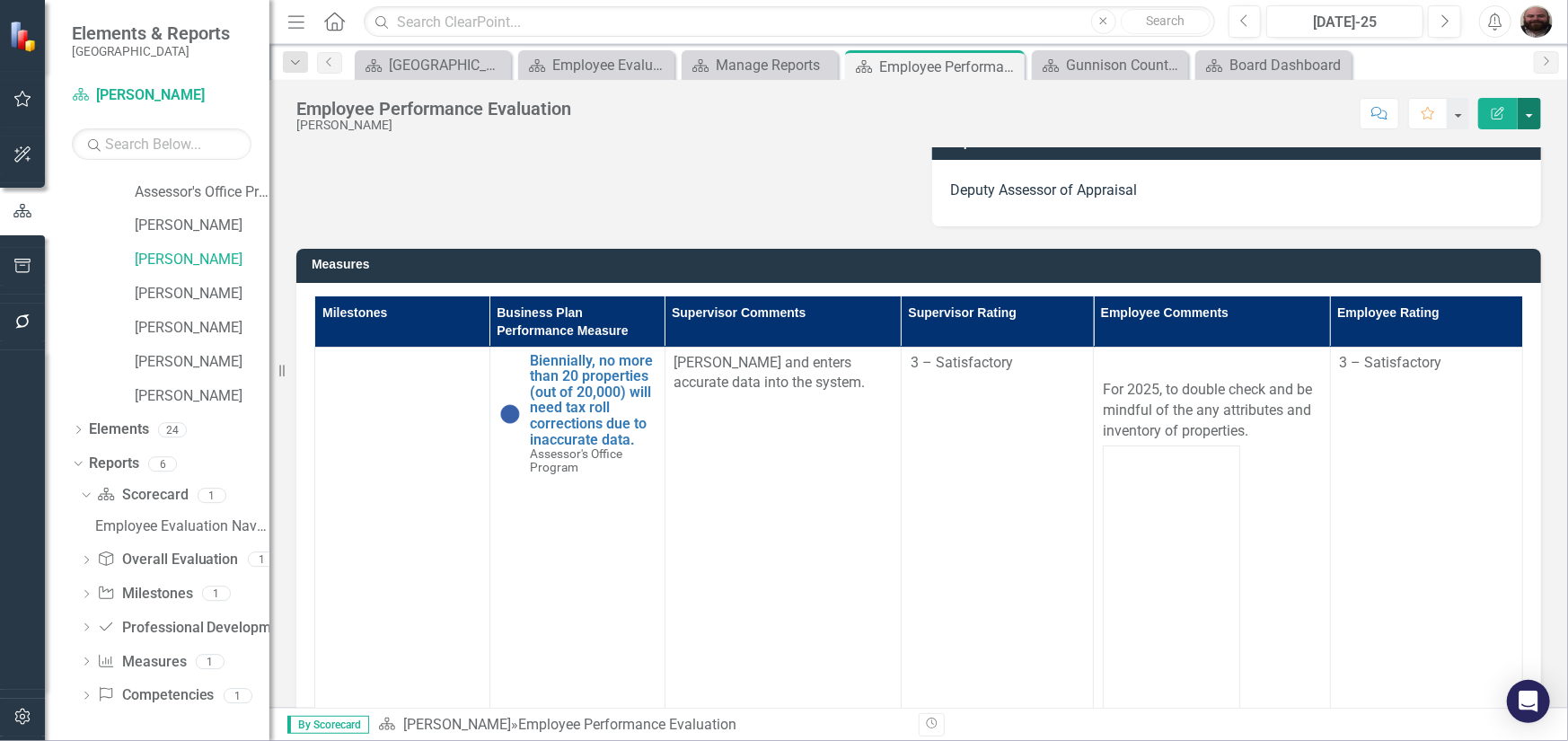
click at [1537, 115] on button "button" at bounding box center [1529, 114] width 23 height 31
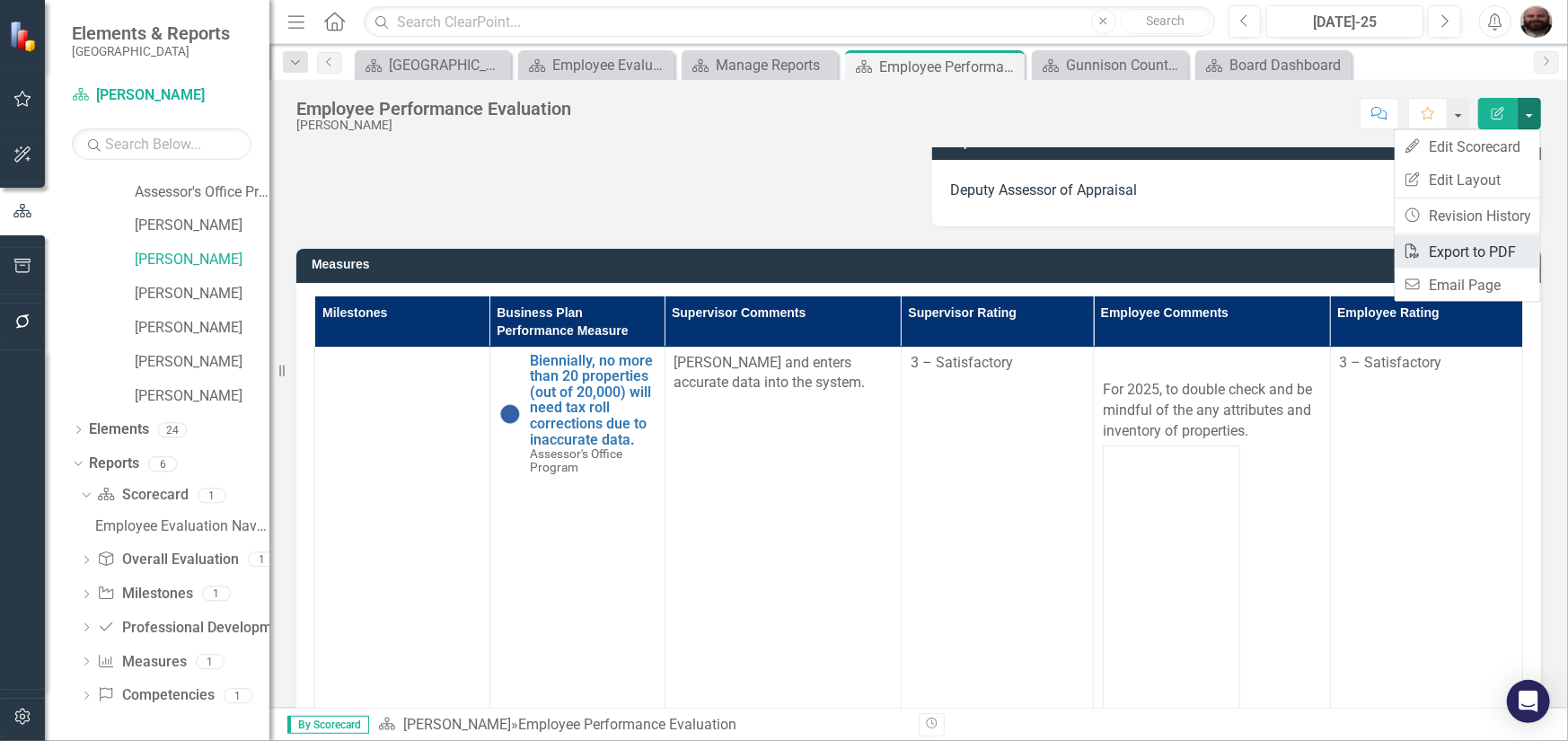
click at [1490, 248] on link "PDF Export to PDF" at bounding box center [1467, 251] width 146 height 33
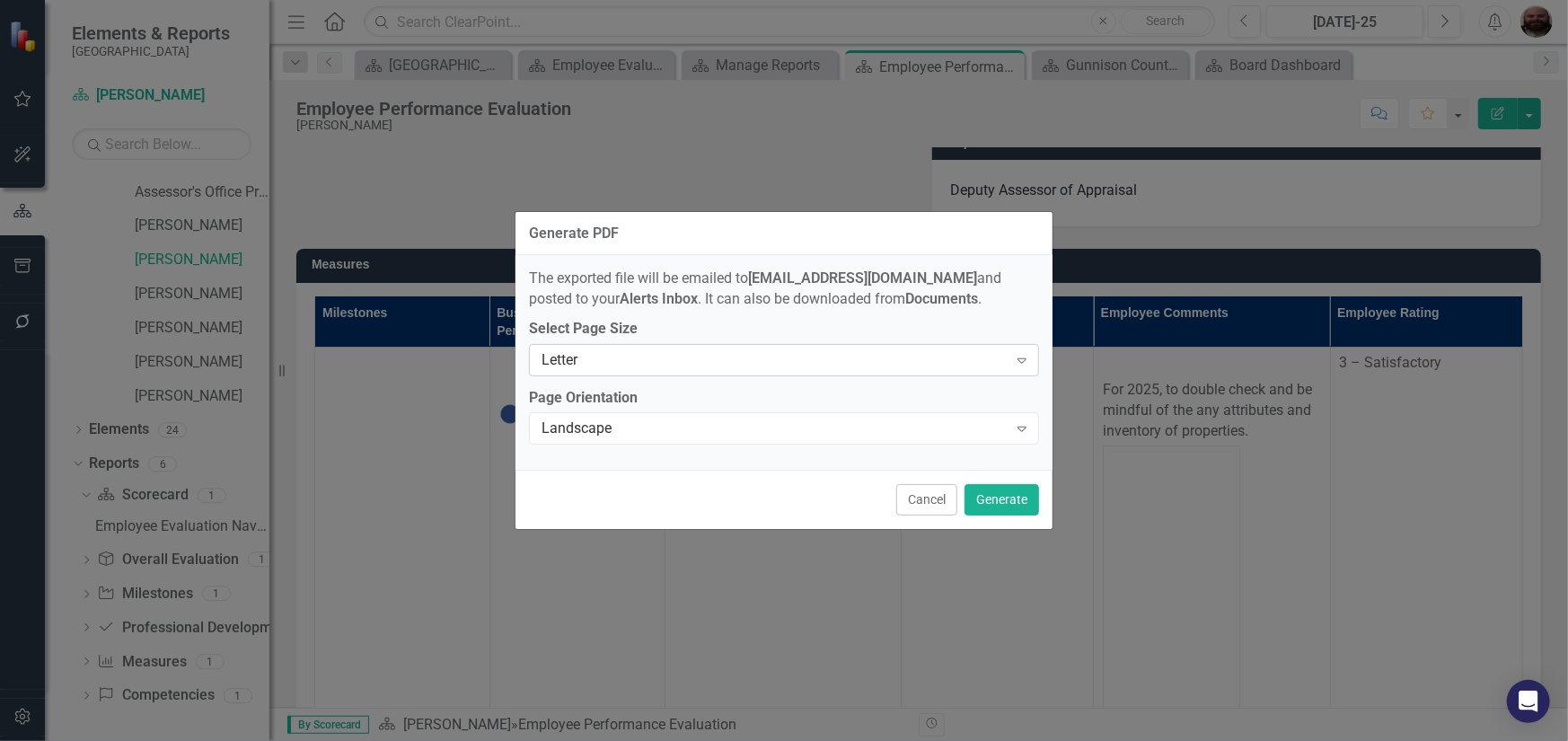
click at [754, 363] on div "Letter" at bounding box center [774, 359] width 466 height 21
click at [1000, 496] on button "Generate" at bounding box center [1001, 500] width 74 height 31
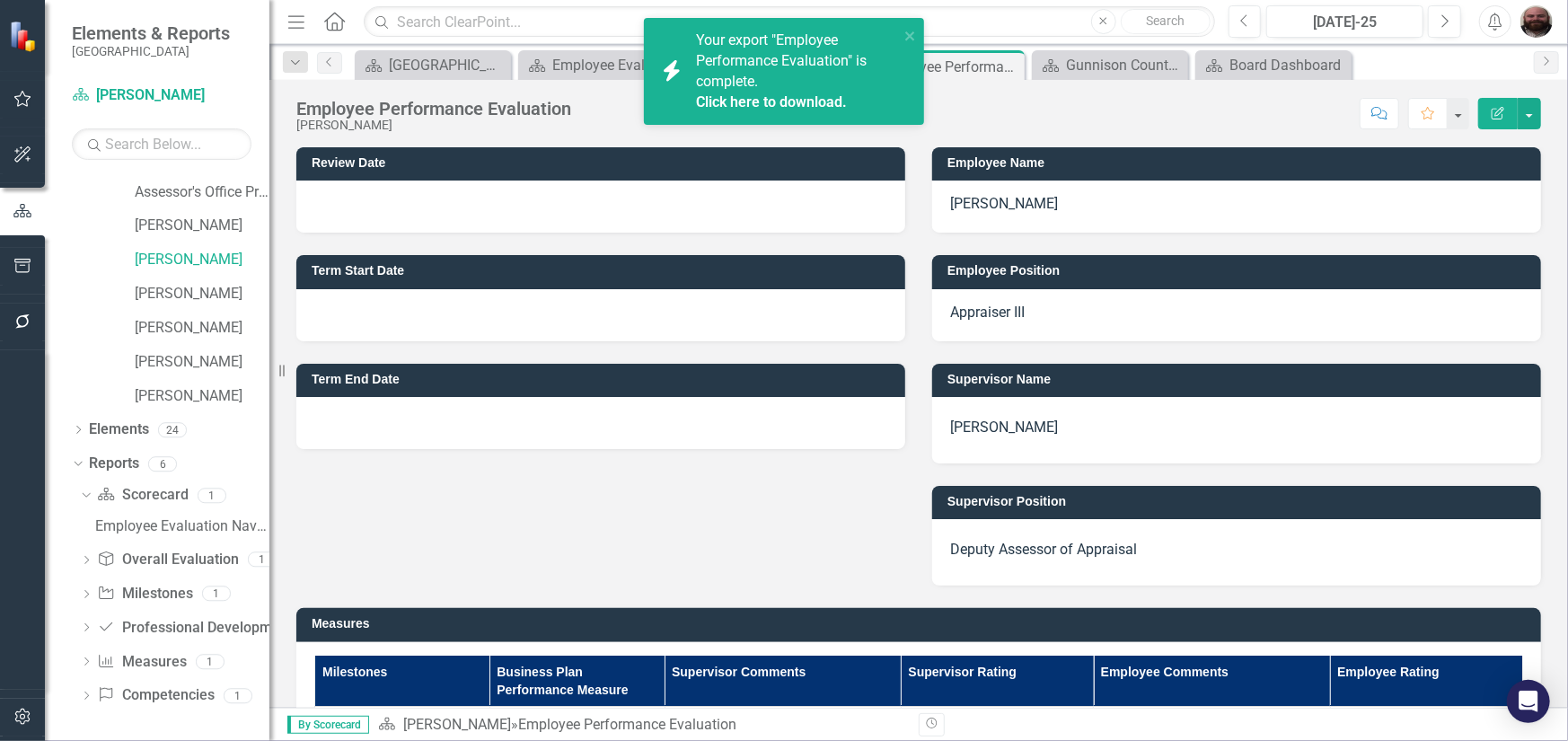
click at [772, 94] on link "Click here to download." at bounding box center [772, 102] width 150 height 17
